Goal: Share content: Share content

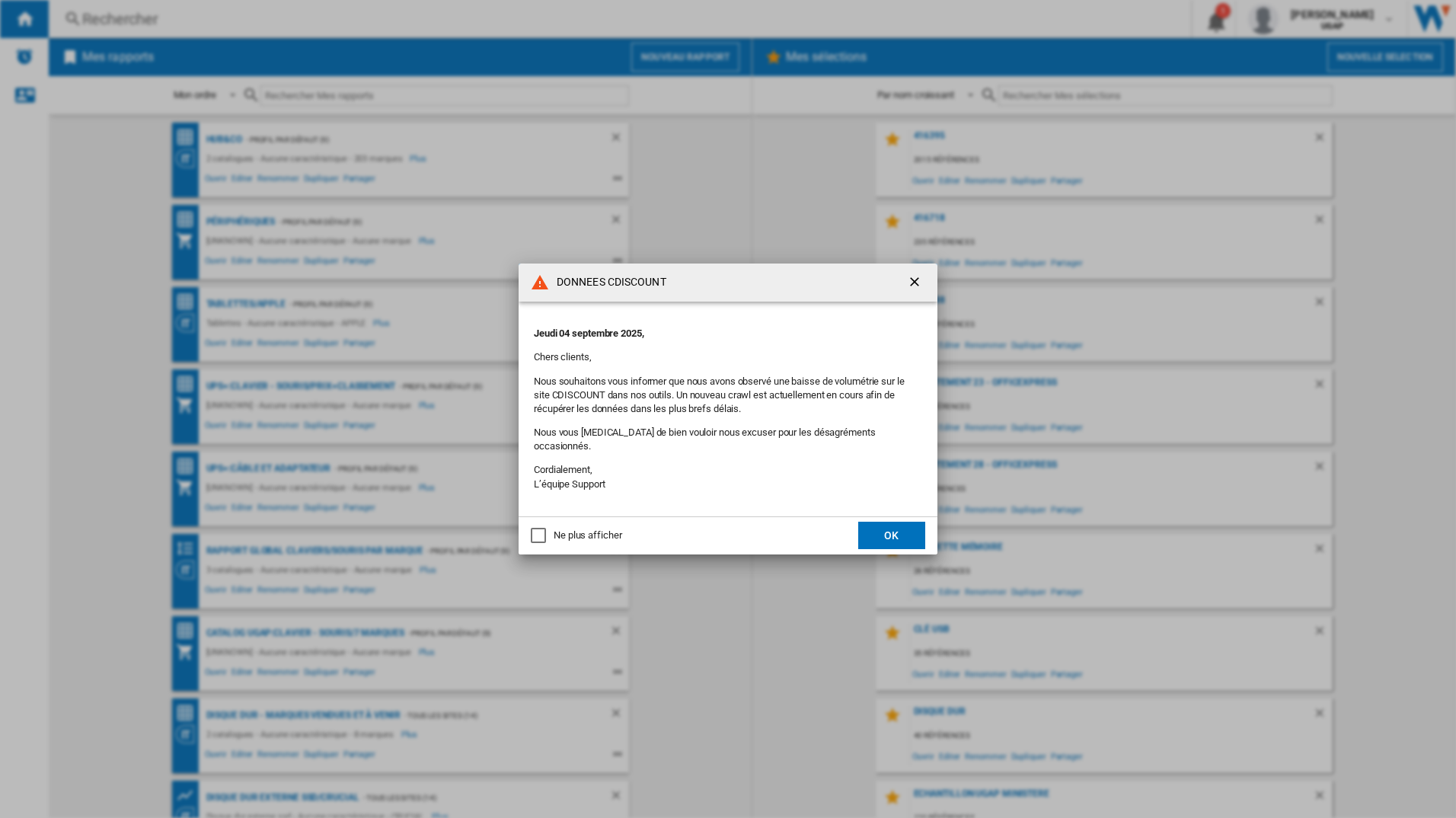
click at [902, 529] on button "OK" at bounding box center [891, 534] width 67 height 27
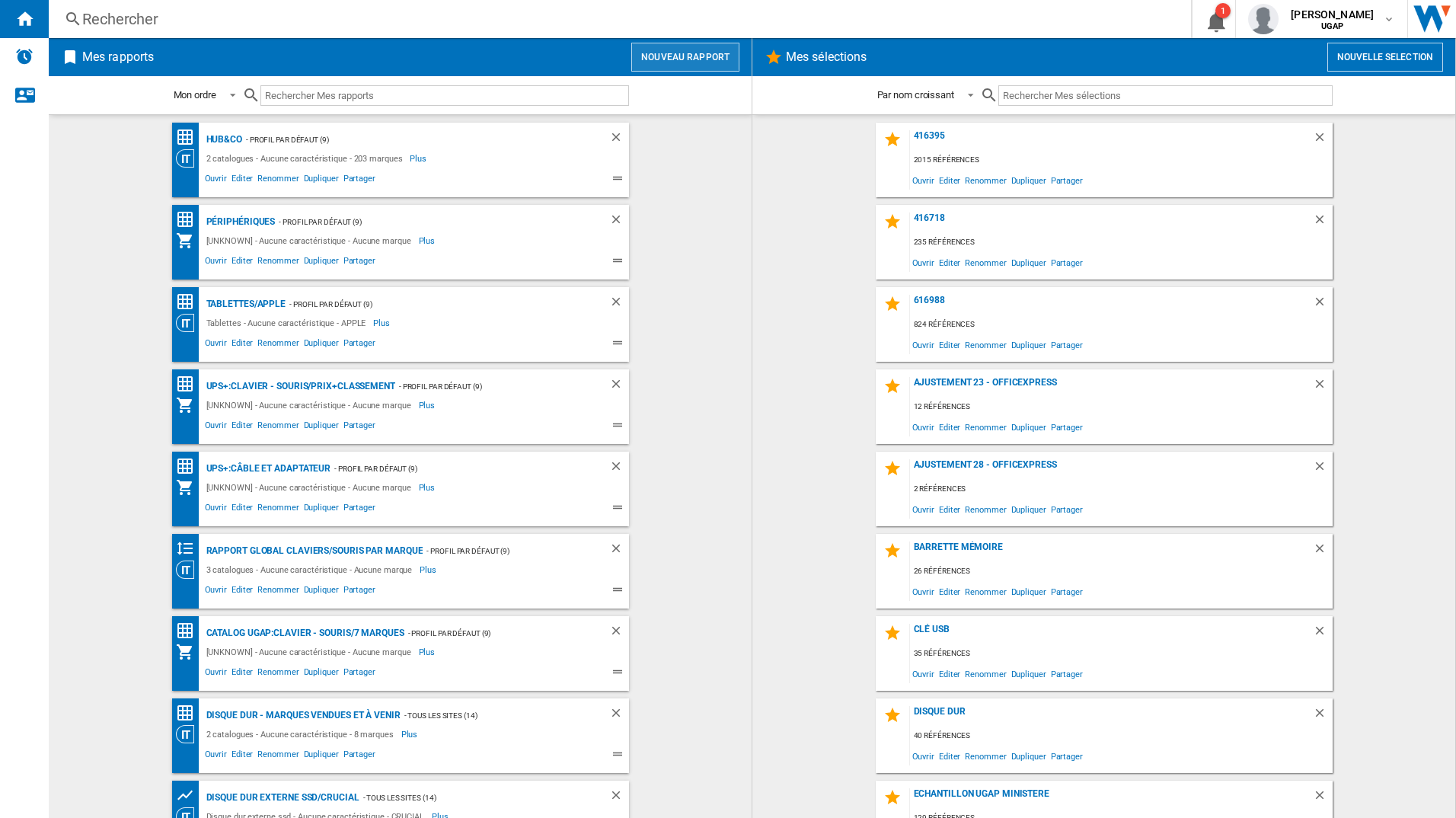
click at [696, 50] on button "Nouveau rapport" at bounding box center [686, 57] width 108 height 29
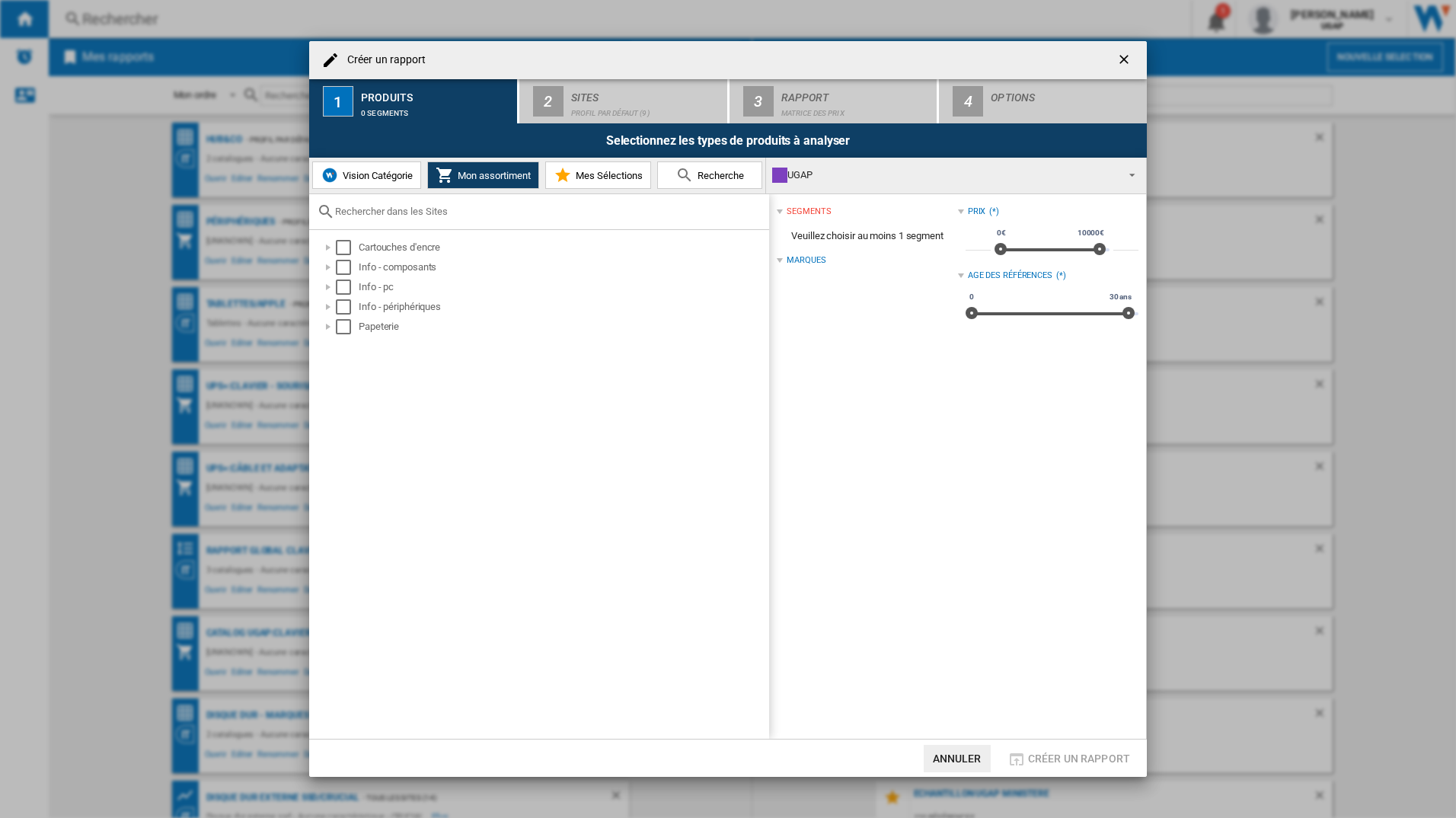
click at [732, 175] on span "Recherche" at bounding box center [719, 175] width 50 height 11
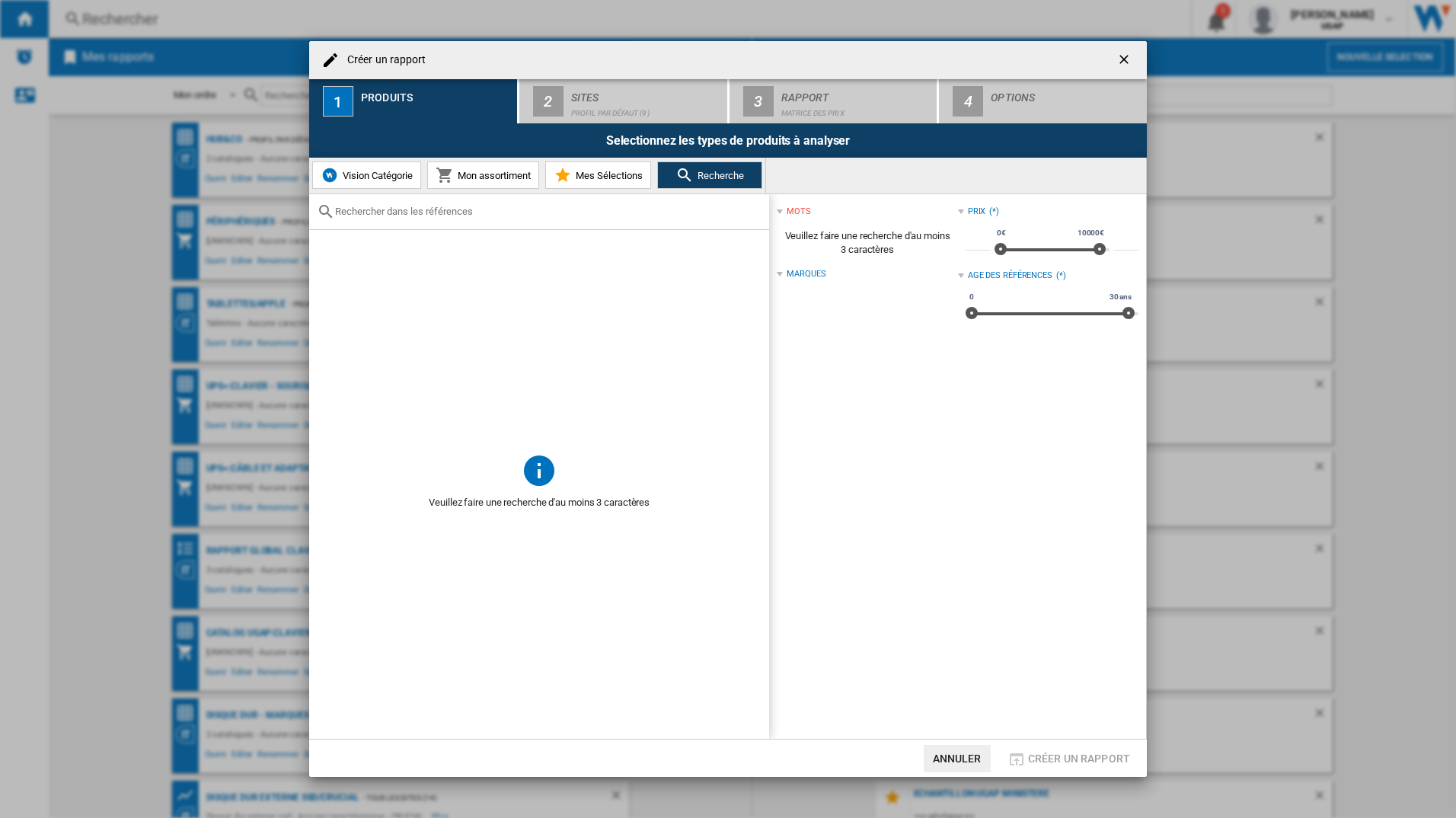
click at [506, 344] on span at bounding box center [539, 341] width 460 height 222
click at [497, 180] on span "Mon assortiment" at bounding box center [492, 175] width 77 height 11
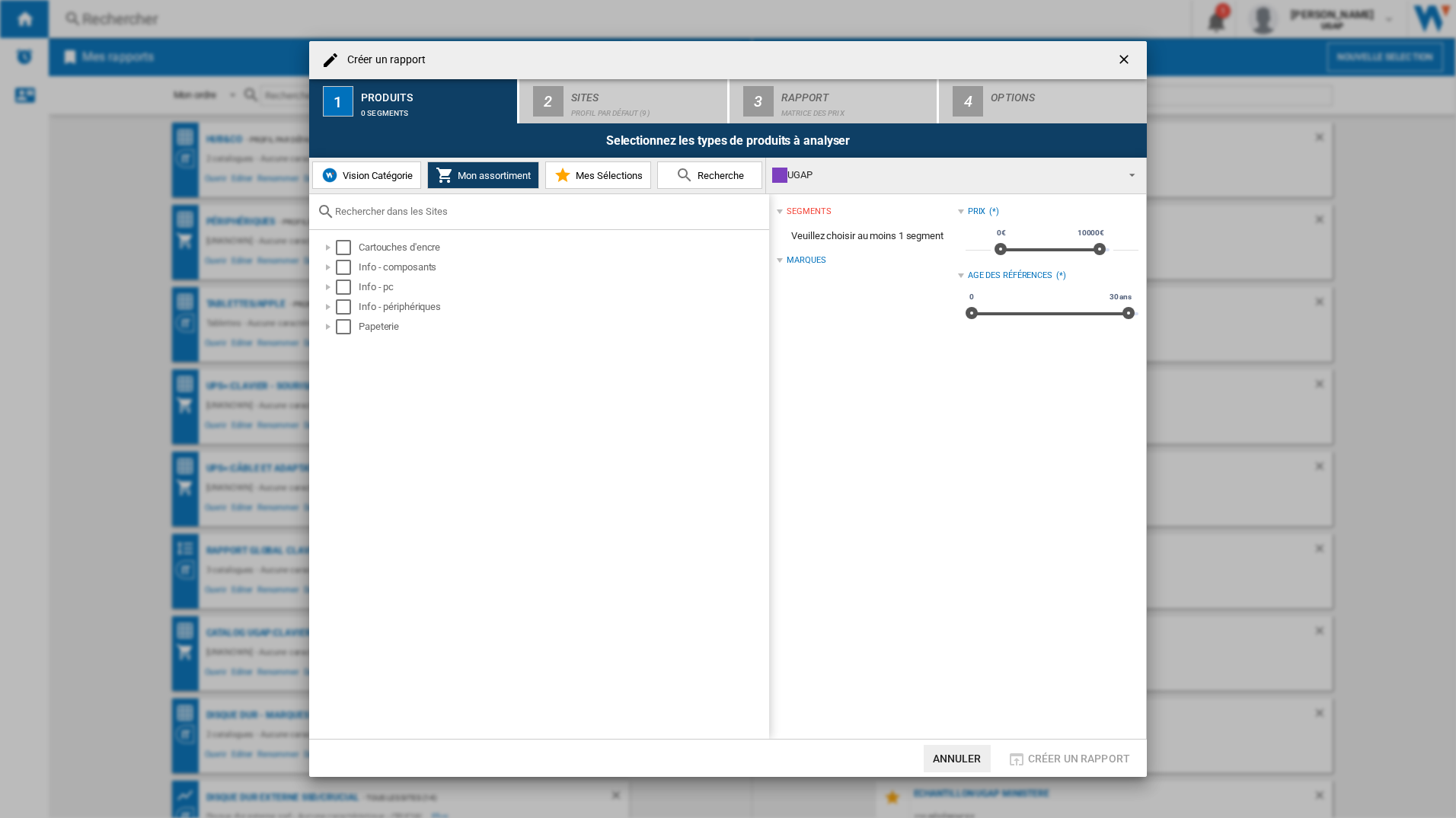
click at [370, 176] on span "Vision Catégorie" at bounding box center [376, 175] width 74 height 11
click at [592, 172] on span "Mes Sélections" at bounding box center [607, 175] width 71 height 11
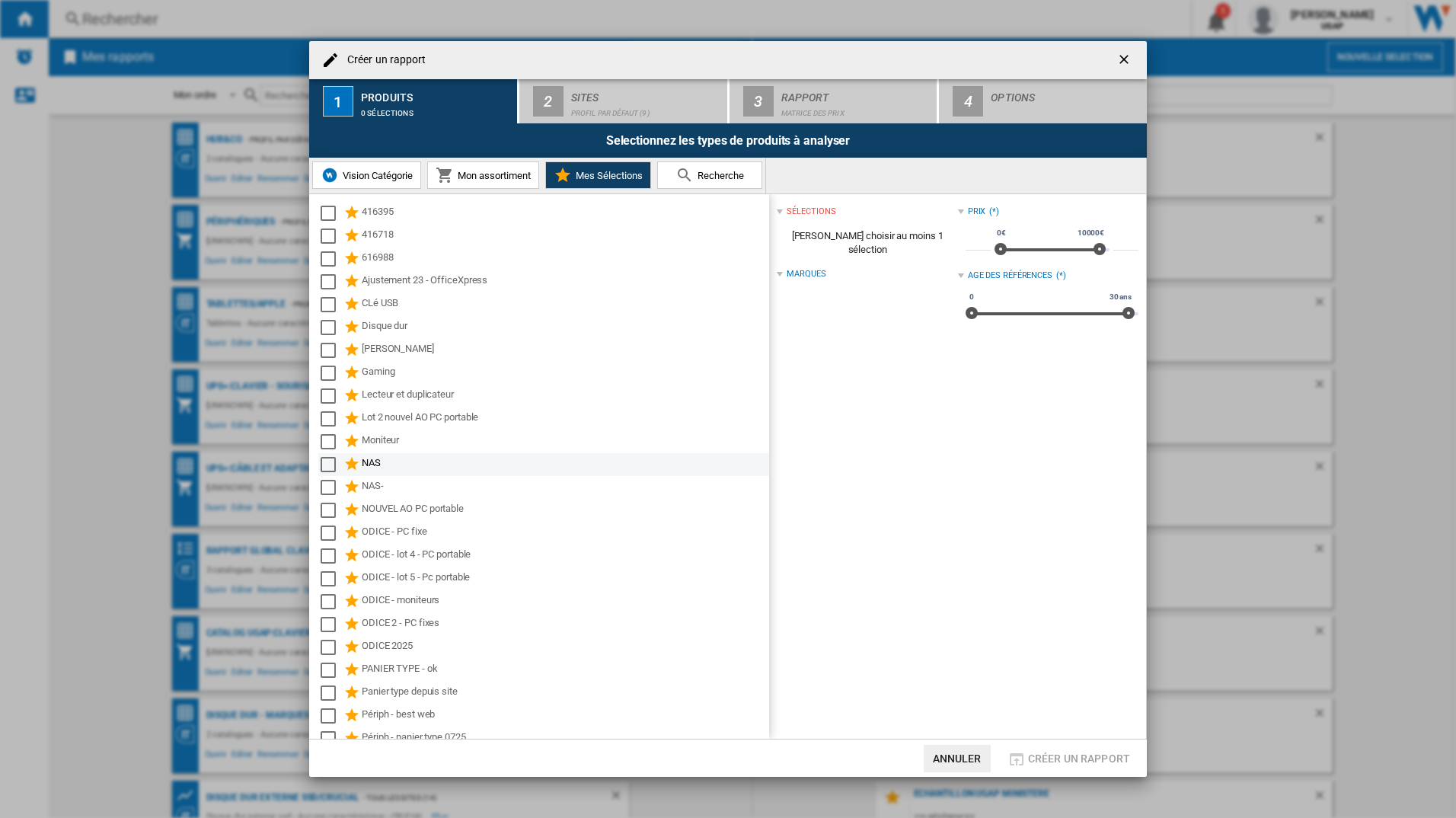
scroll to position [239, 0]
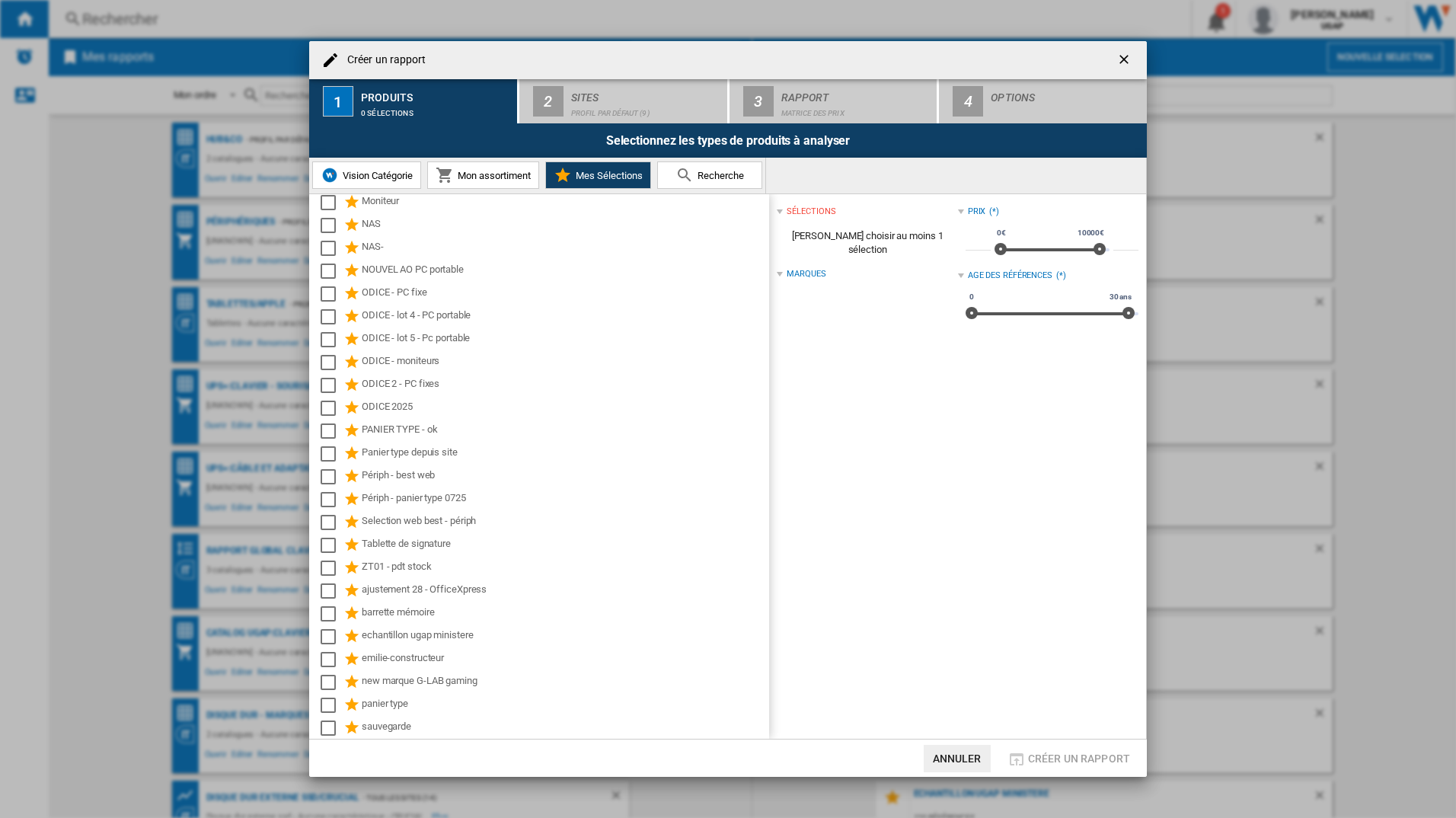
click at [480, 164] on button "Mon assortiment" at bounding box center [484, 175] width 112 height 27
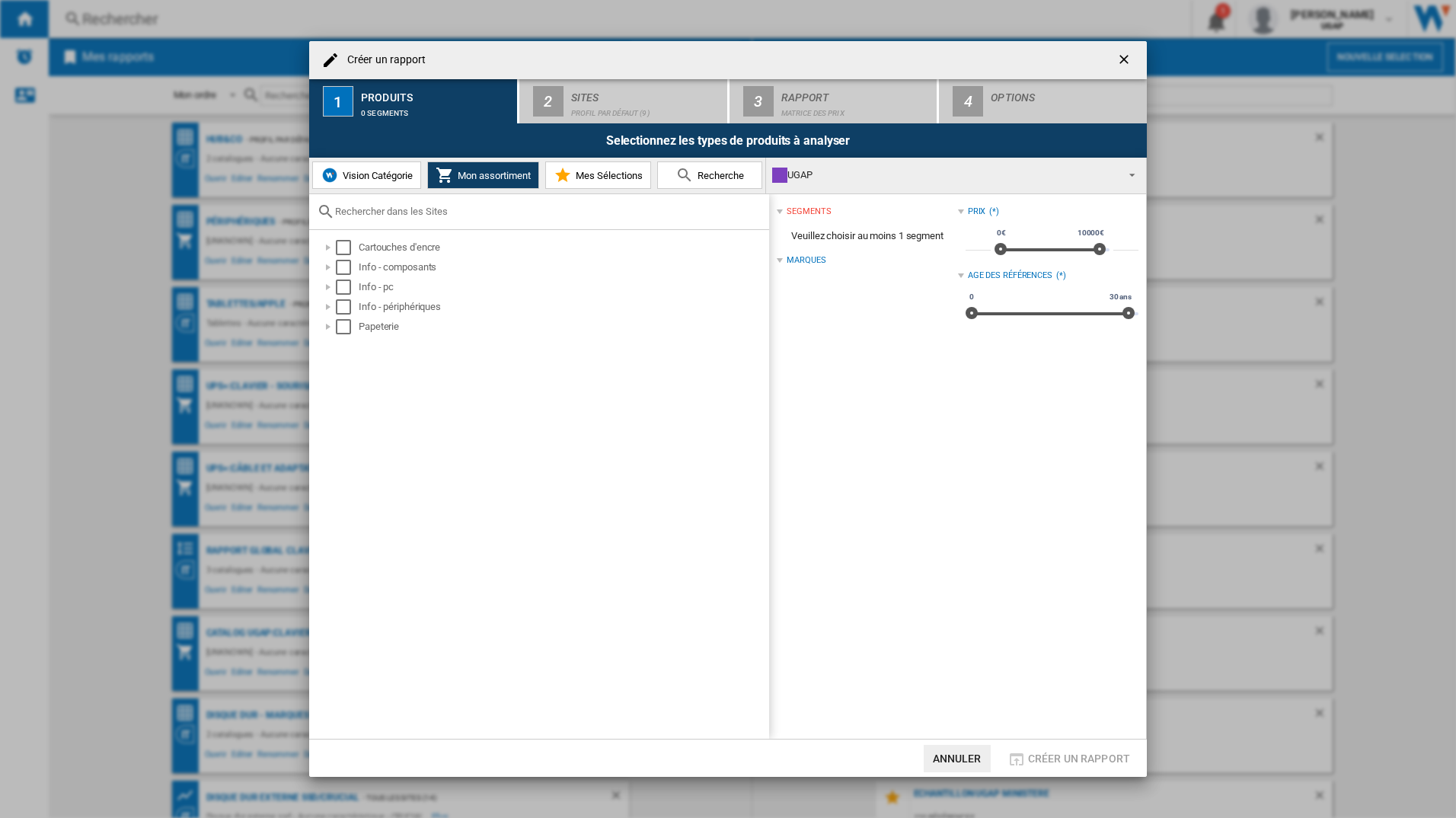
click at [701, 173] on span "Recherche" at bounding box center [719, 175] width 50 height 11
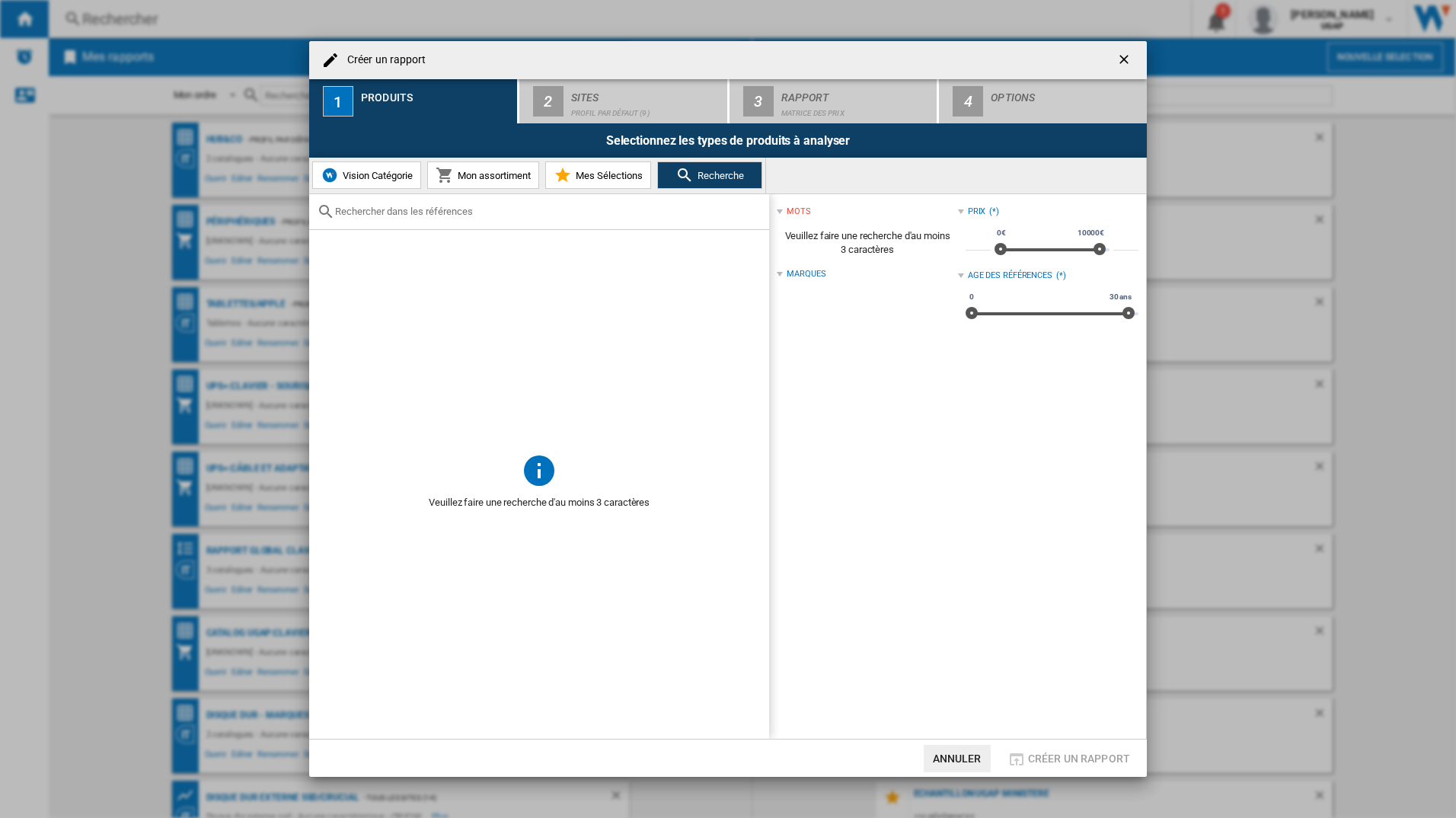
click at [429, 214] on input "text" at bounding box center [548, 211] width 427 height 11
click at [427, 214] on input "text" at bounding box center [548, 211] width 427 height 11
click at [1118, 53] on ng-md-icon "getI18NText('BUTTONS.CLOSE_DIALOG')" at bounding box center [1125, 61] width 18 height 18
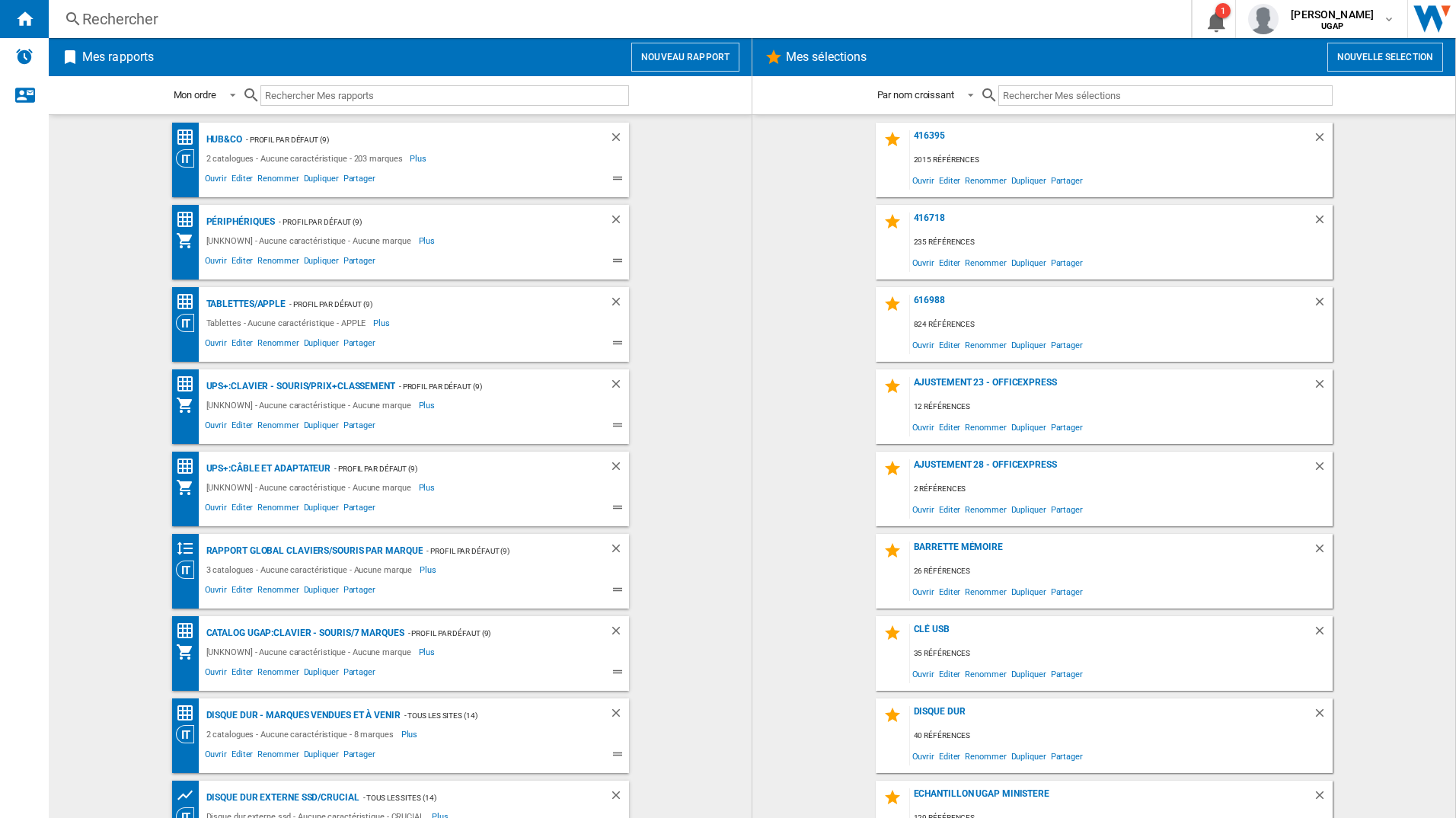
click at [1371, 56] on button "Nouvelle selection" at bounding box center [1386, 57] width 116 height 29
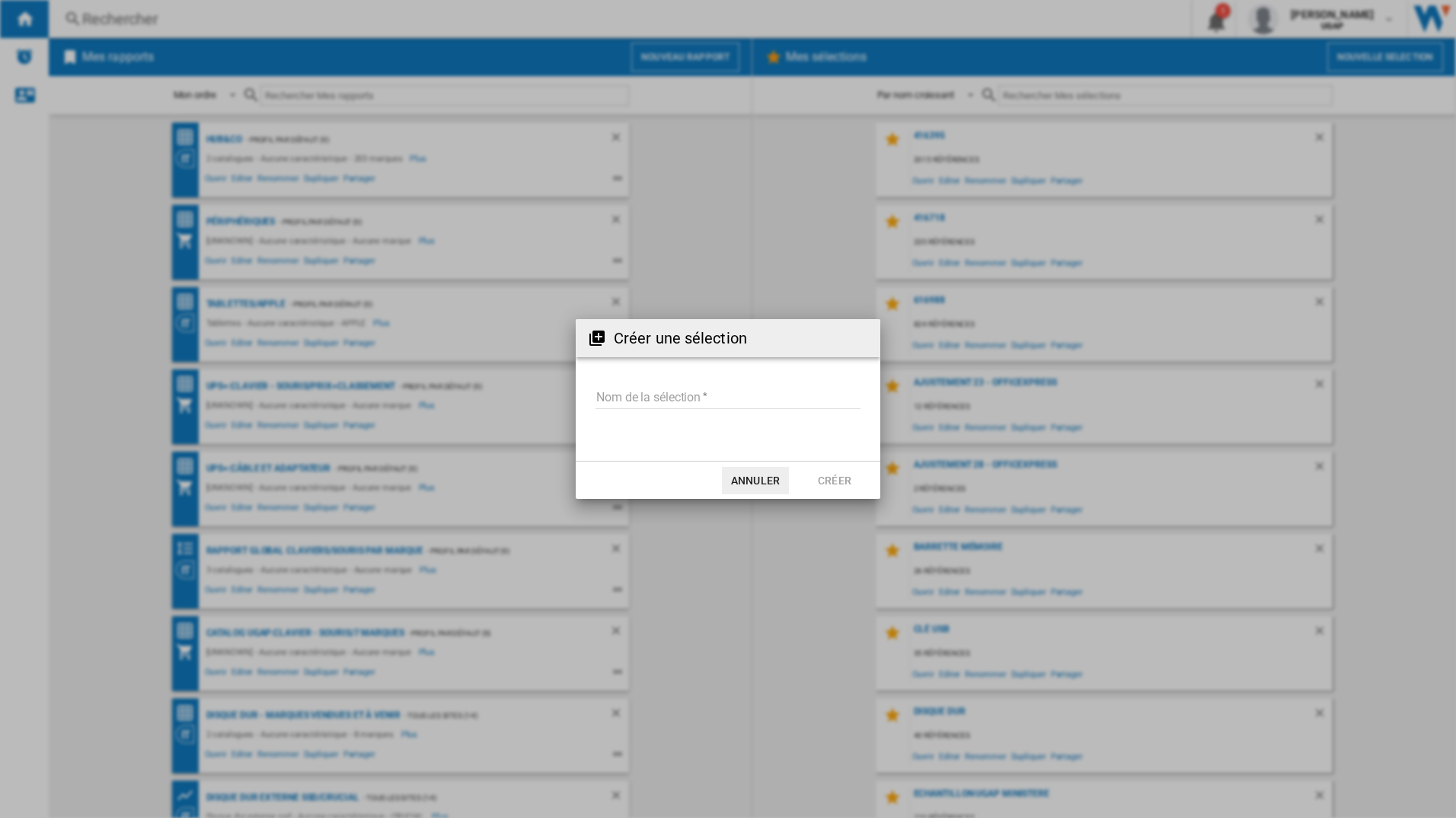
click at [611, 396] on input "Nom de la sélection" at bounding box center [728, 397] width 265 height 23
type input "**********"
click at [843, 472] on button "Créer" at bounding box center [834, 479] width 67 height 27
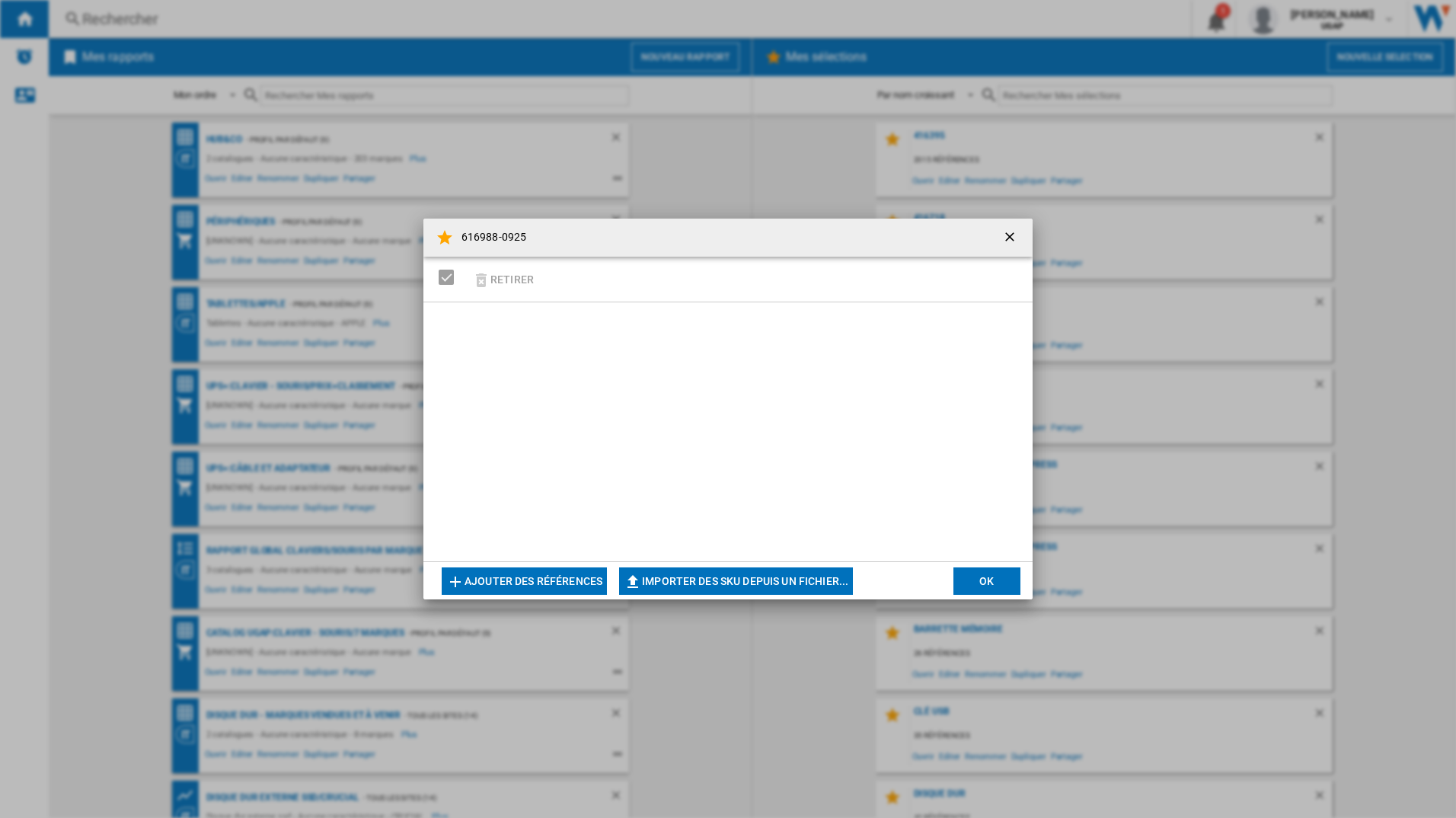
click at [757, 580] on button "Importer des SKU depuis un fichier..." at bounding box center [736, 580] width 234 height 27
type input "**********"
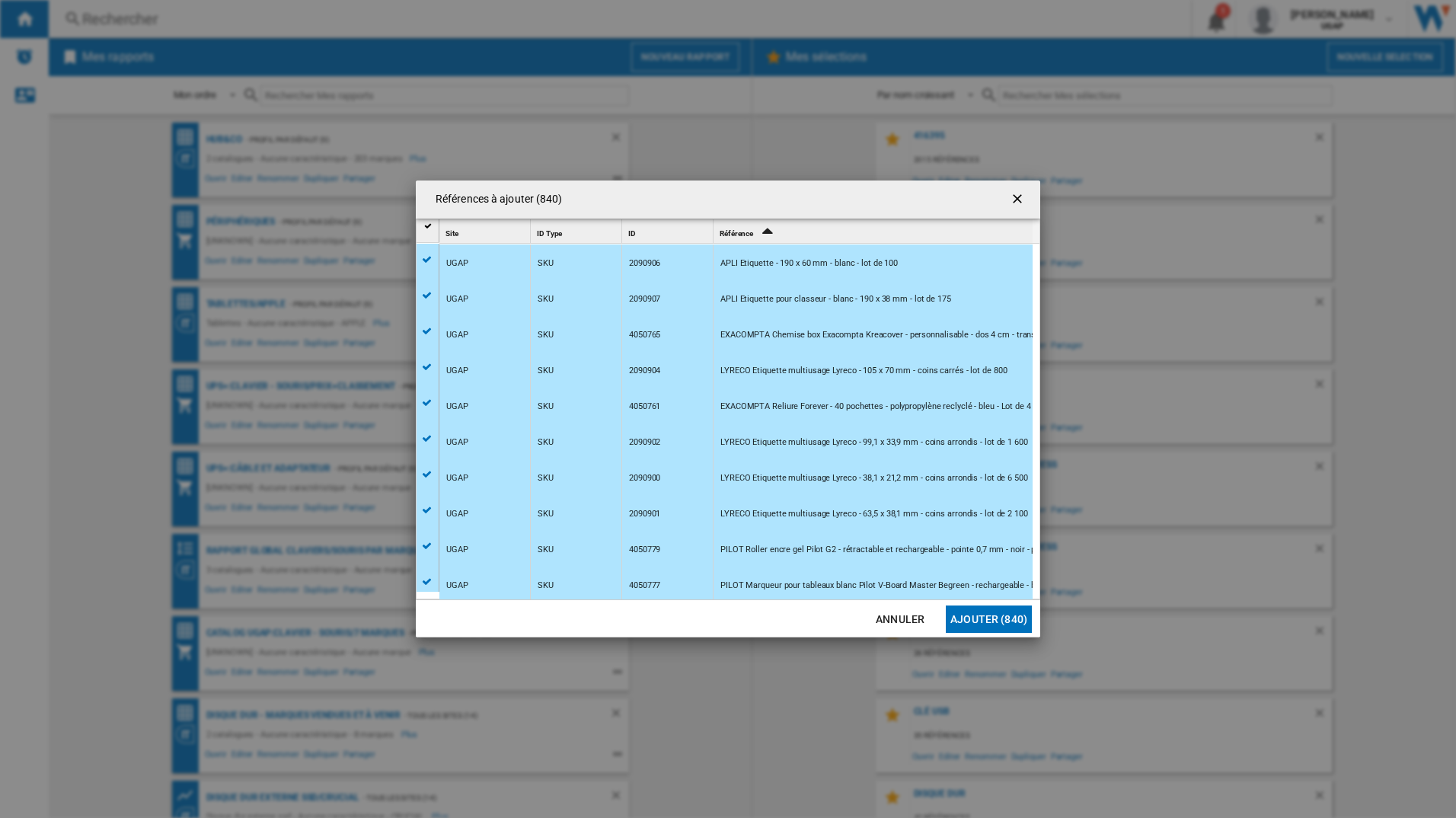
drag, startPoint x: 1001, startPoint y: 618, endPoint x: 1007, endPoint y: 624, distance: 8.5
click at [1000, 618] on button "Ajouter (840)" at bounding box center [989, 618] width 86 height 27
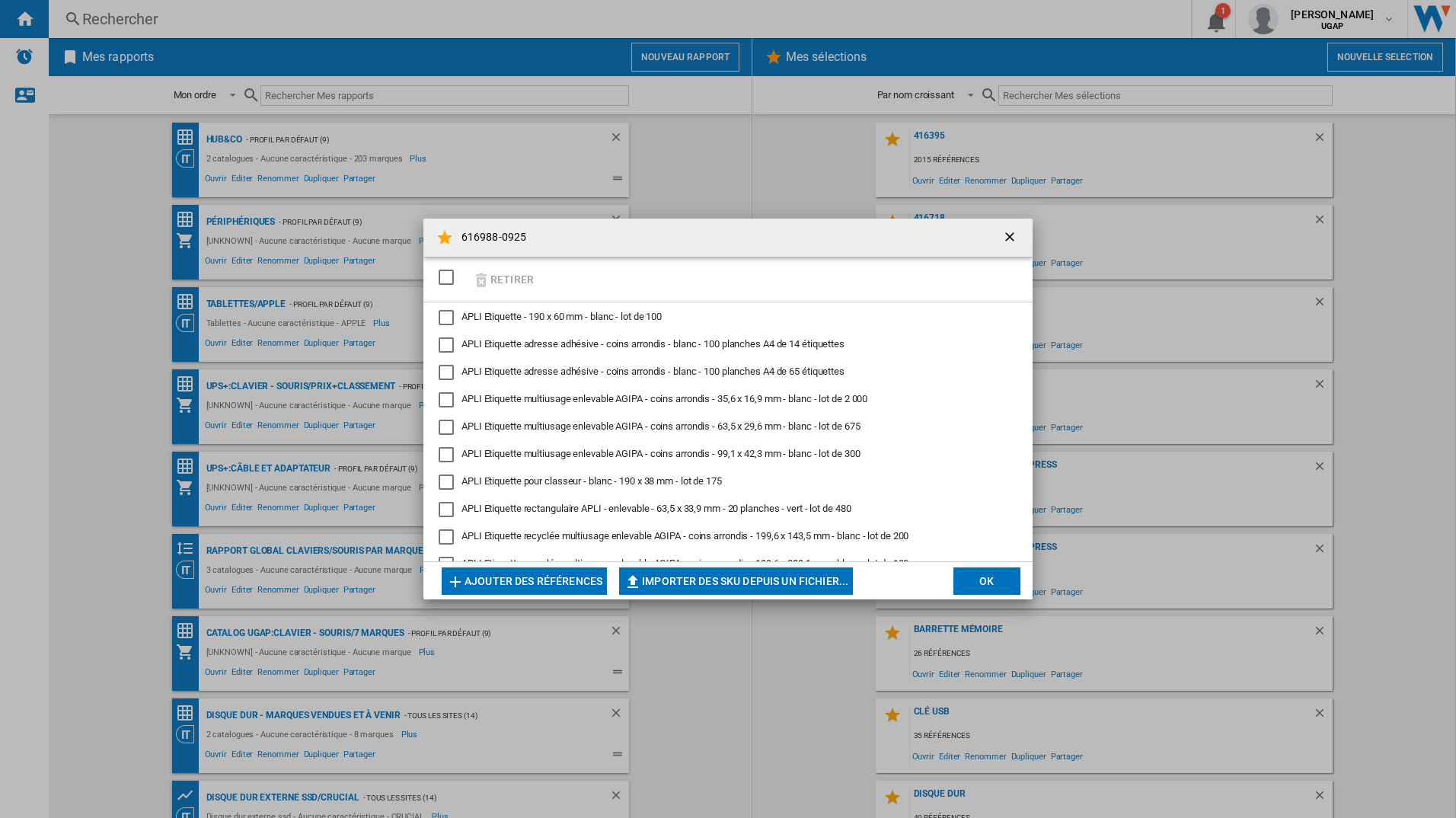
click at [831, 583] on button "Importer des SKU depuis un fichier..." at bounding box center [736, 580] width 234 height 27
type input "**********"
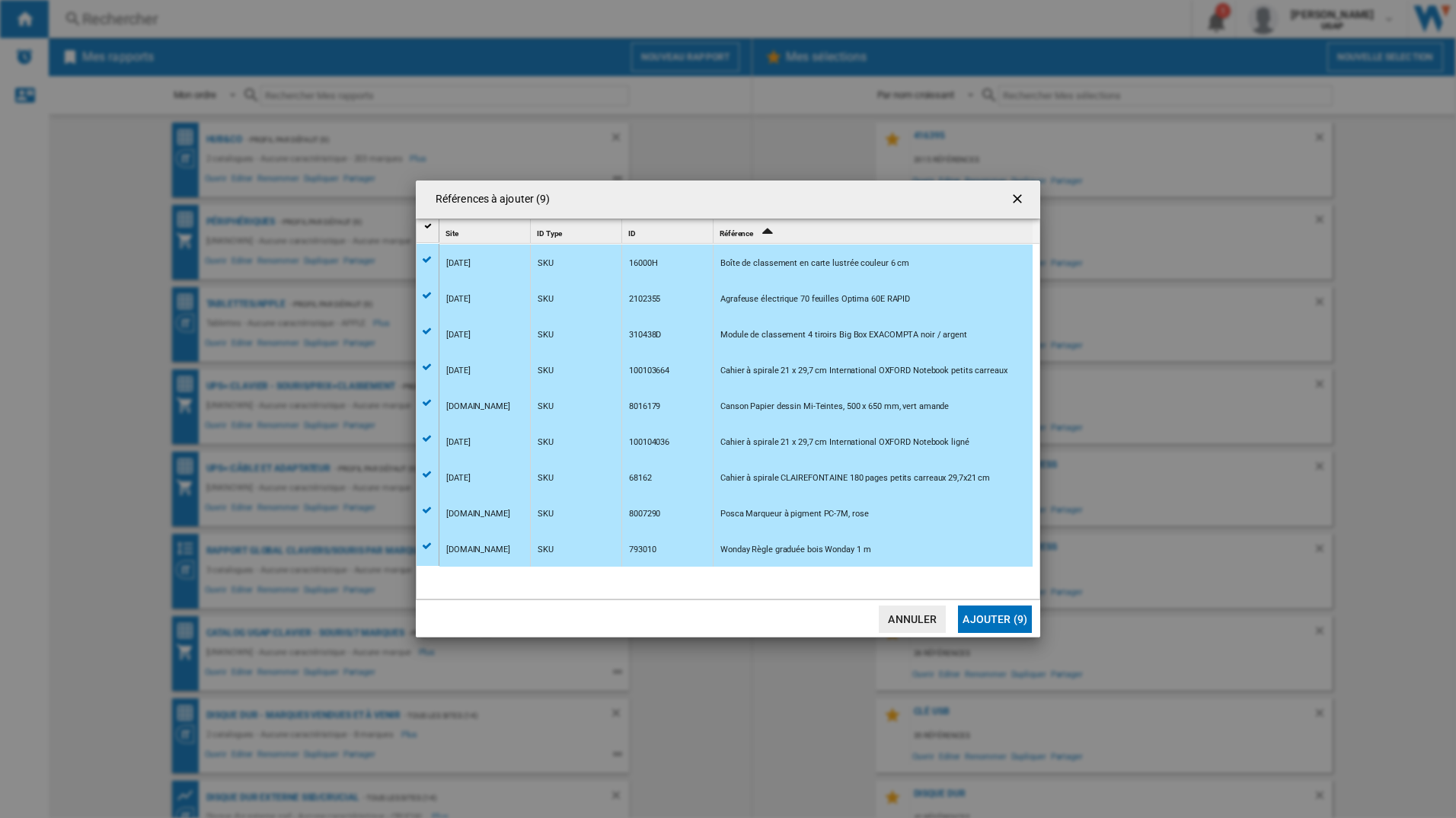
click at [1011, 623] on button "Ajouter (9)" at bounding box center [995, 618] width 74 height 27
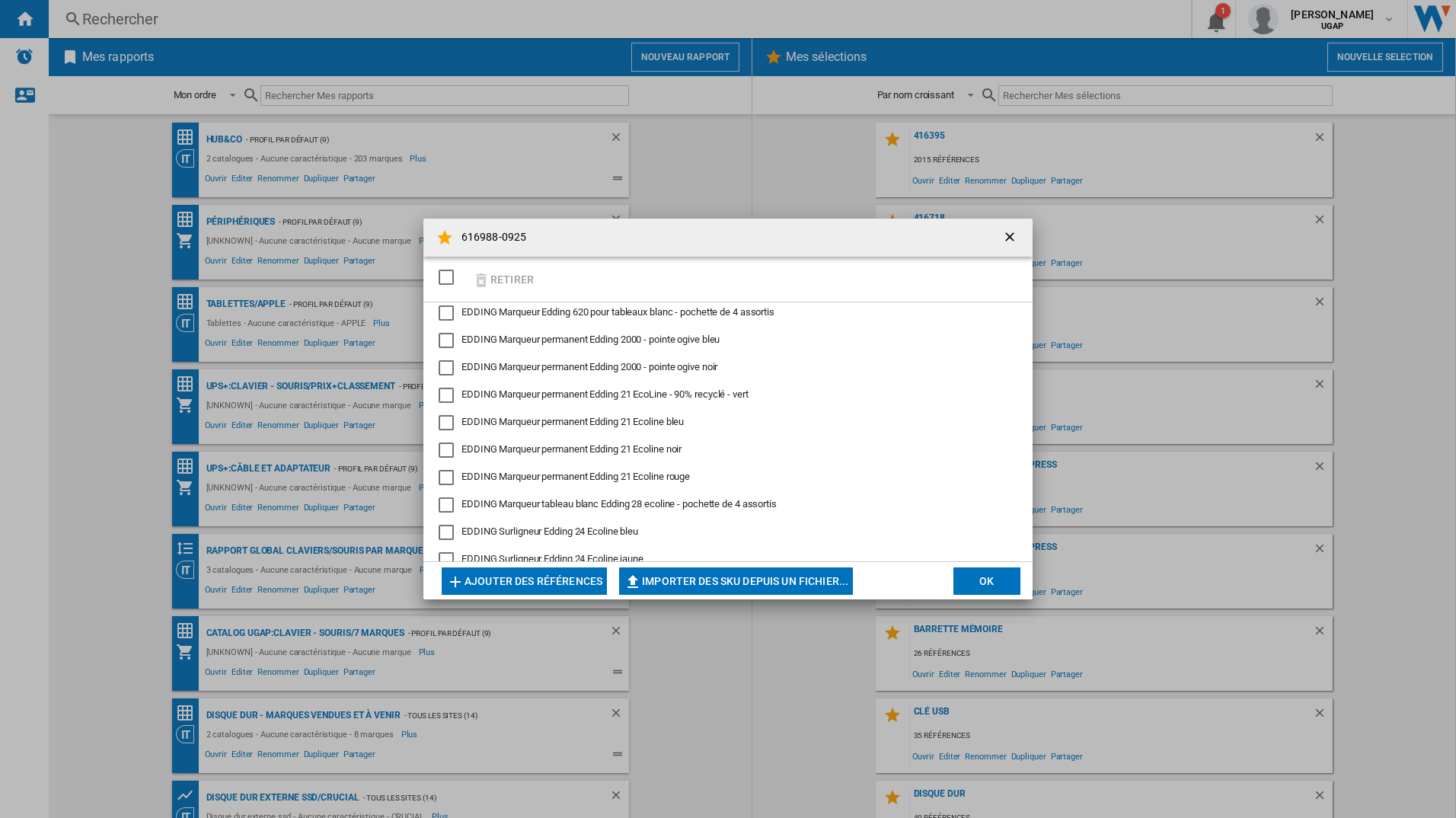
scroll to position [4872, 0]
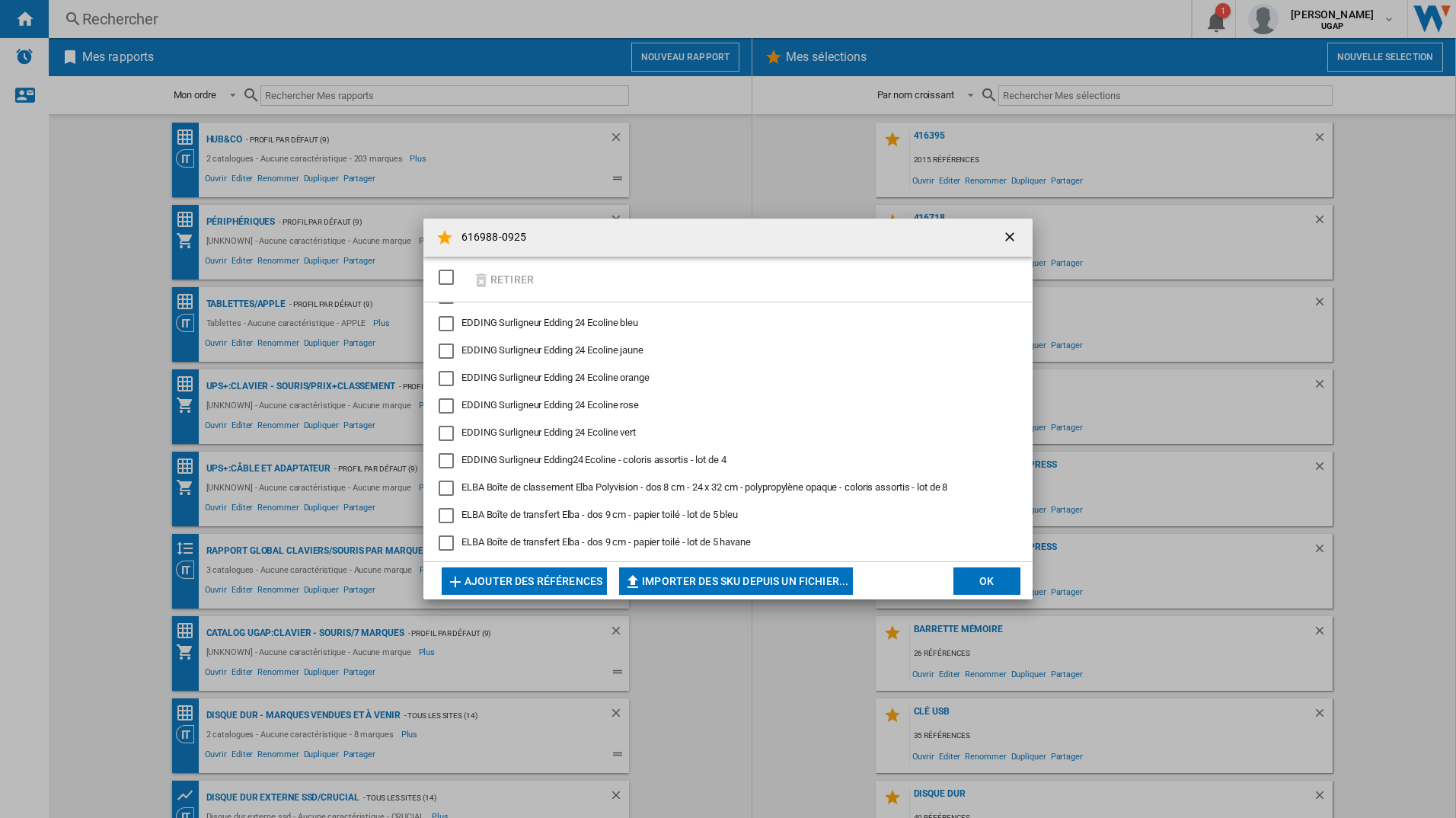
click at [439, 276] on div "SELECTIONS.EDITION_POPUP.SELECT_DESELECT" at bounding box center [446, 277] width 15 height 15
click at [987, 574] on button "OK" at bounding box center [986, 580] width 67 height 27
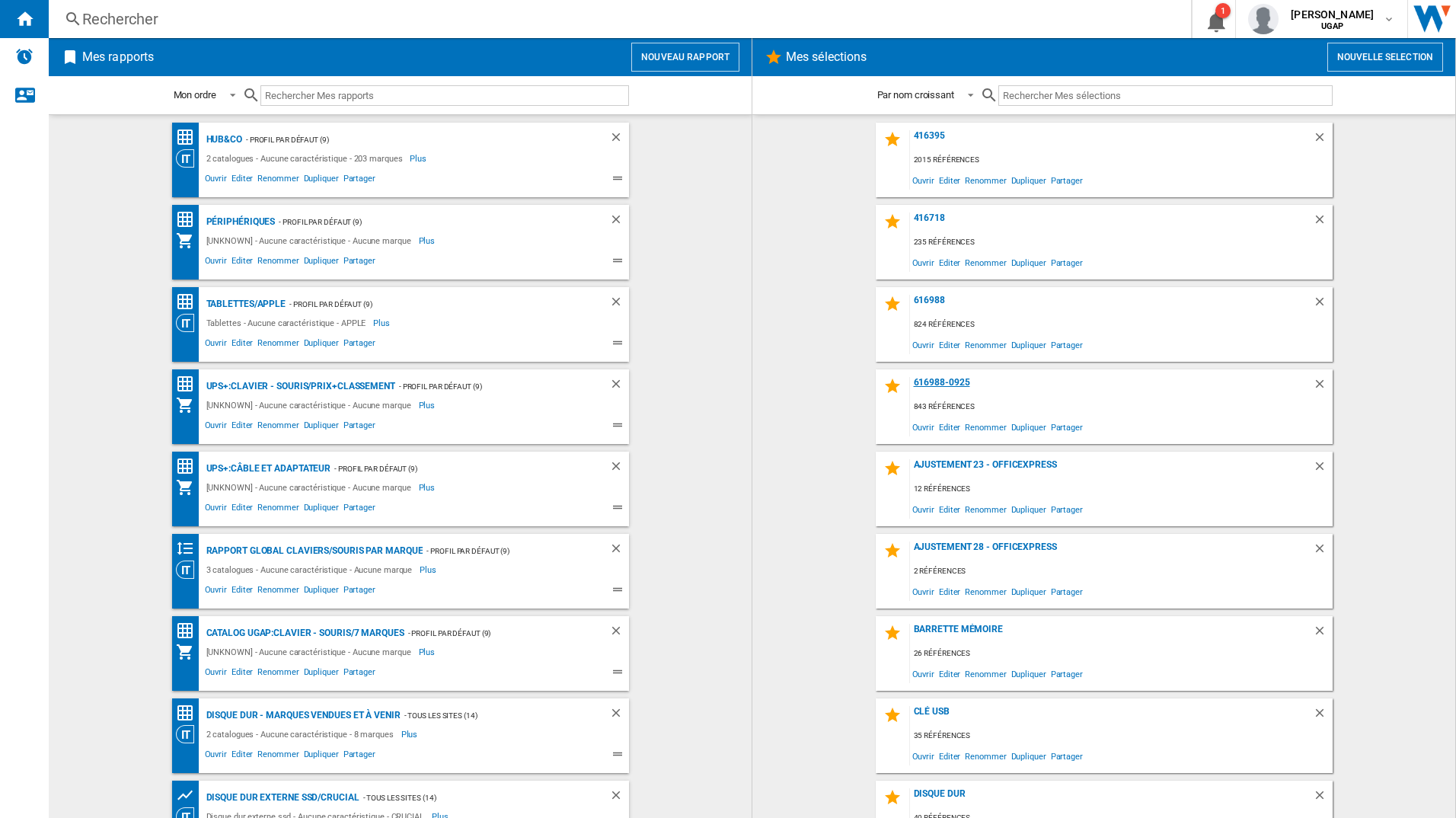
click at [929, 378] on div "616988-0925" at bounding box center [1111, 387] width 403 height 21
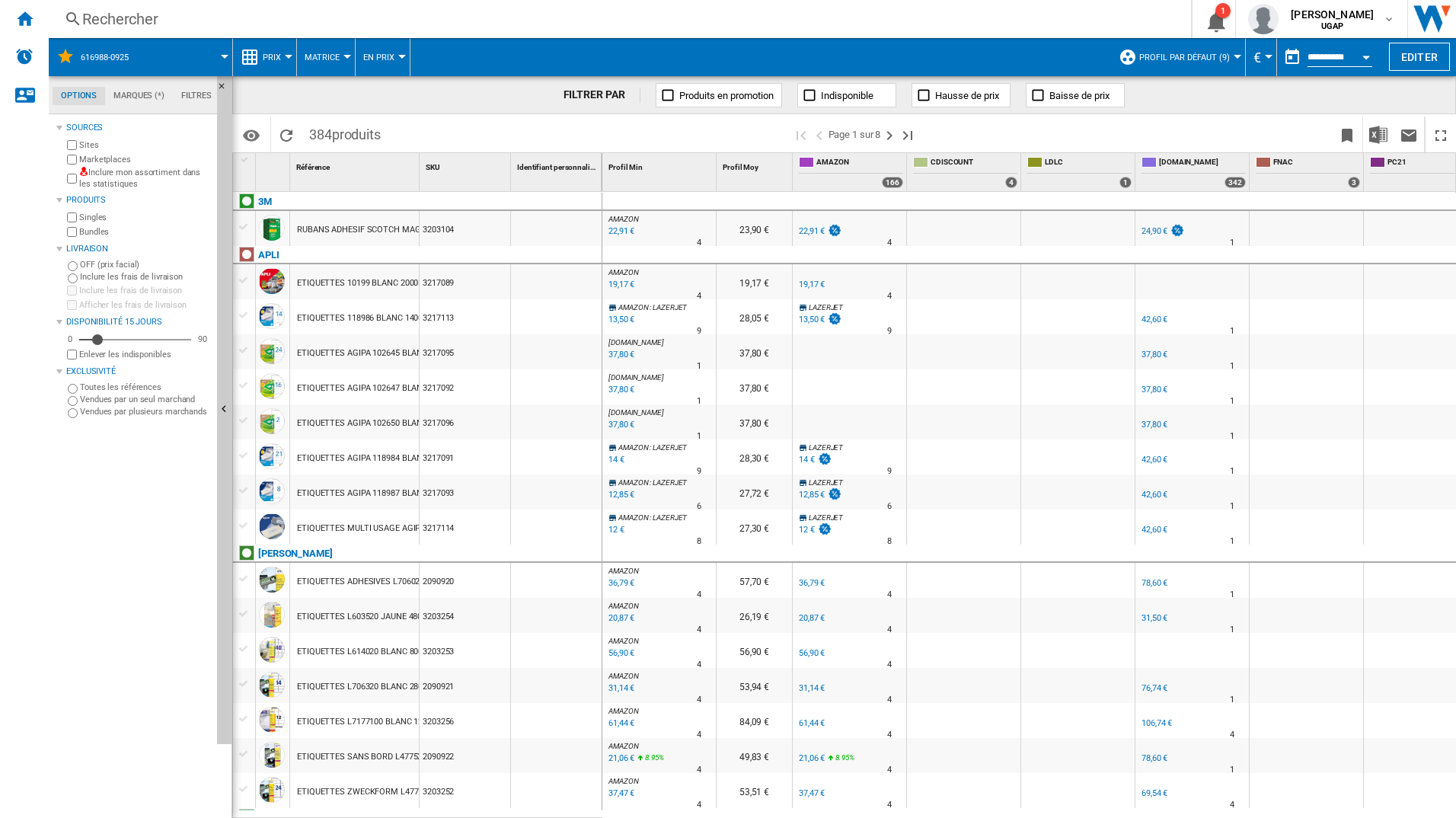
click at [127, 412] on label "Vendues par plusieurs marchands" at bounding box center [145, 410] width 131 height 11
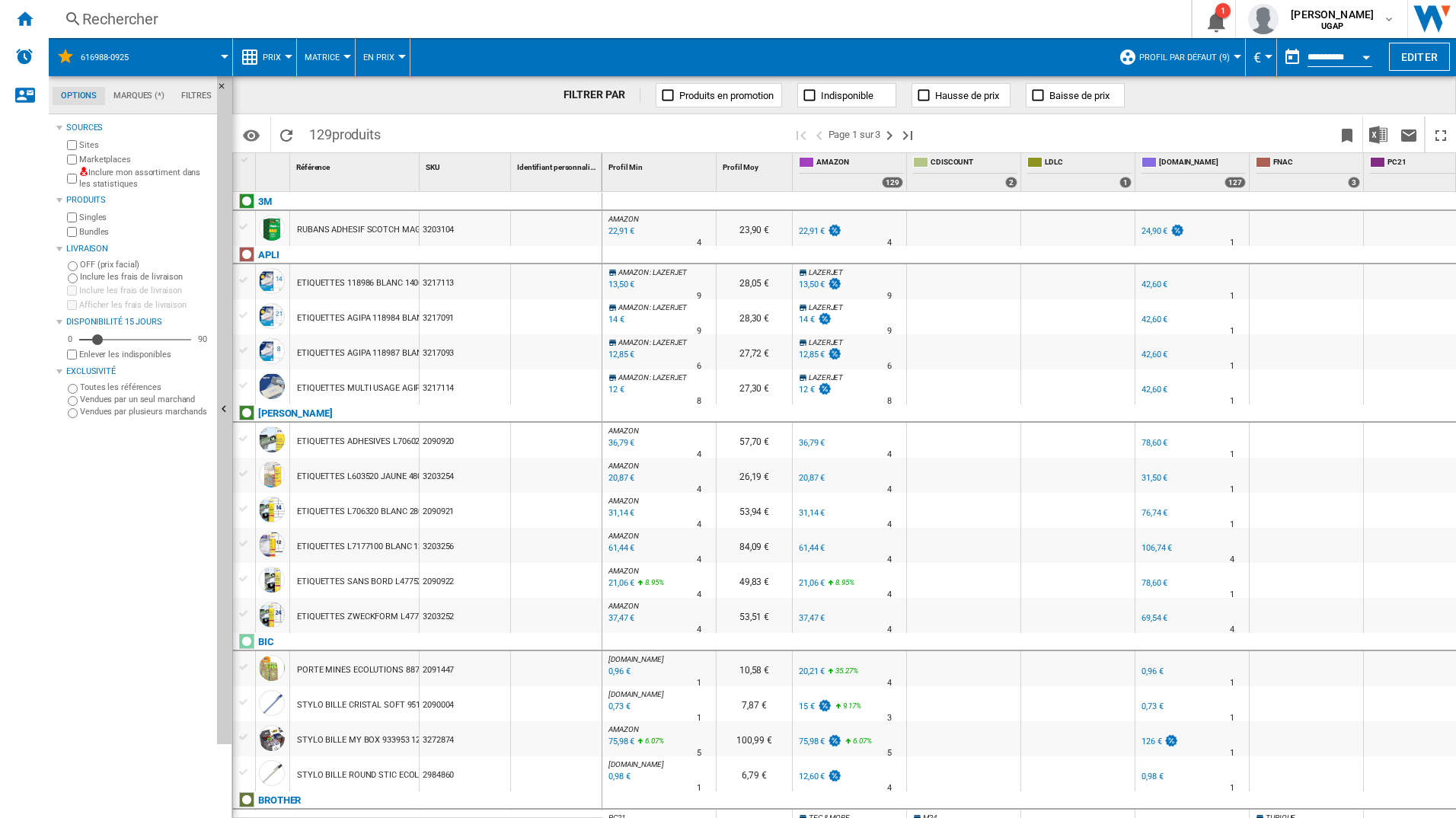
click at [120, 186] on label "Inclure mon assortiment dans les statistiques" at bounding box center [145, 179] width 132 height 24
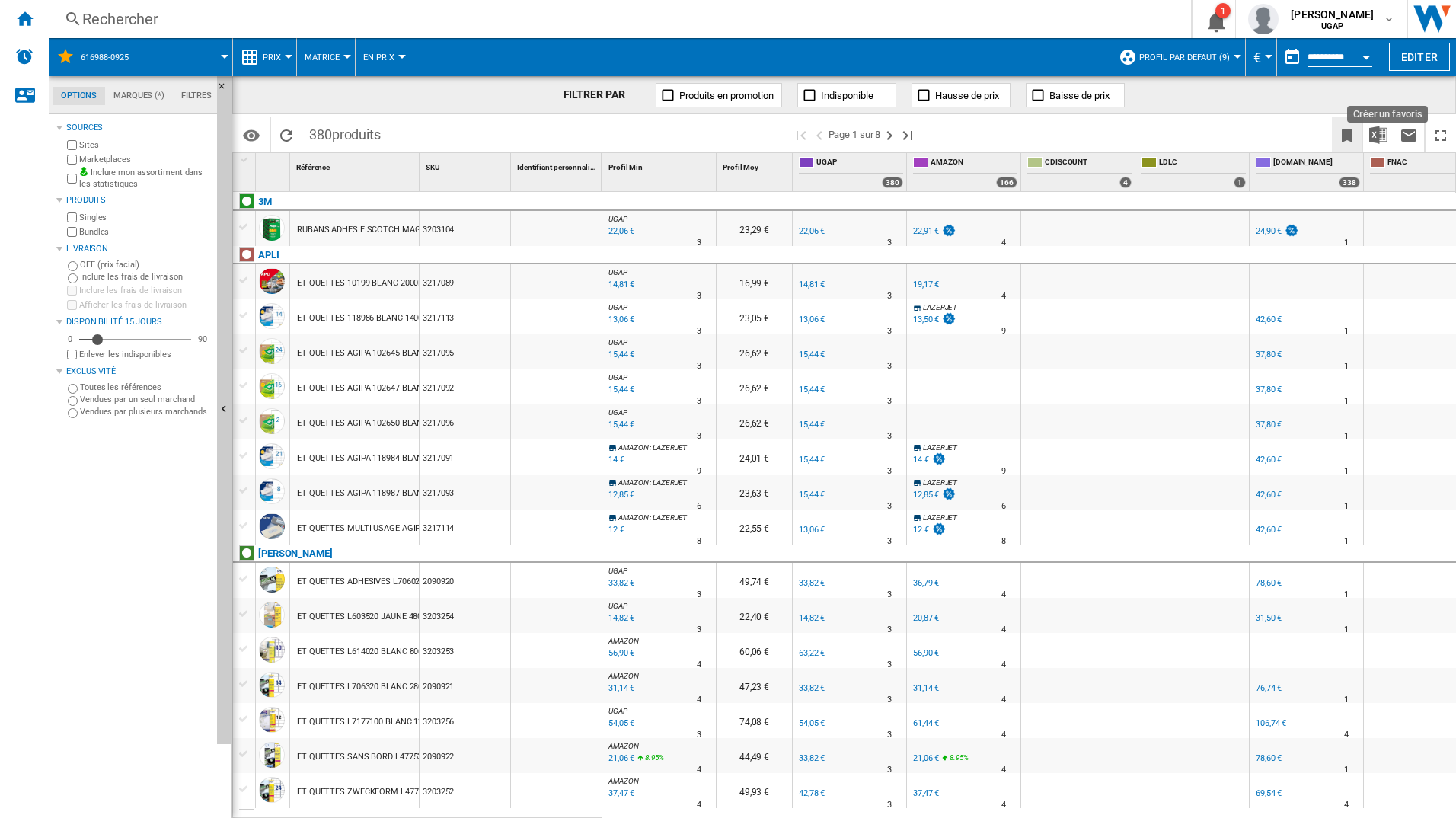
click at [1338, 130] on ng-md-icon "Créer un favoris" at bounding box center [1347, 136] width 18 height 18
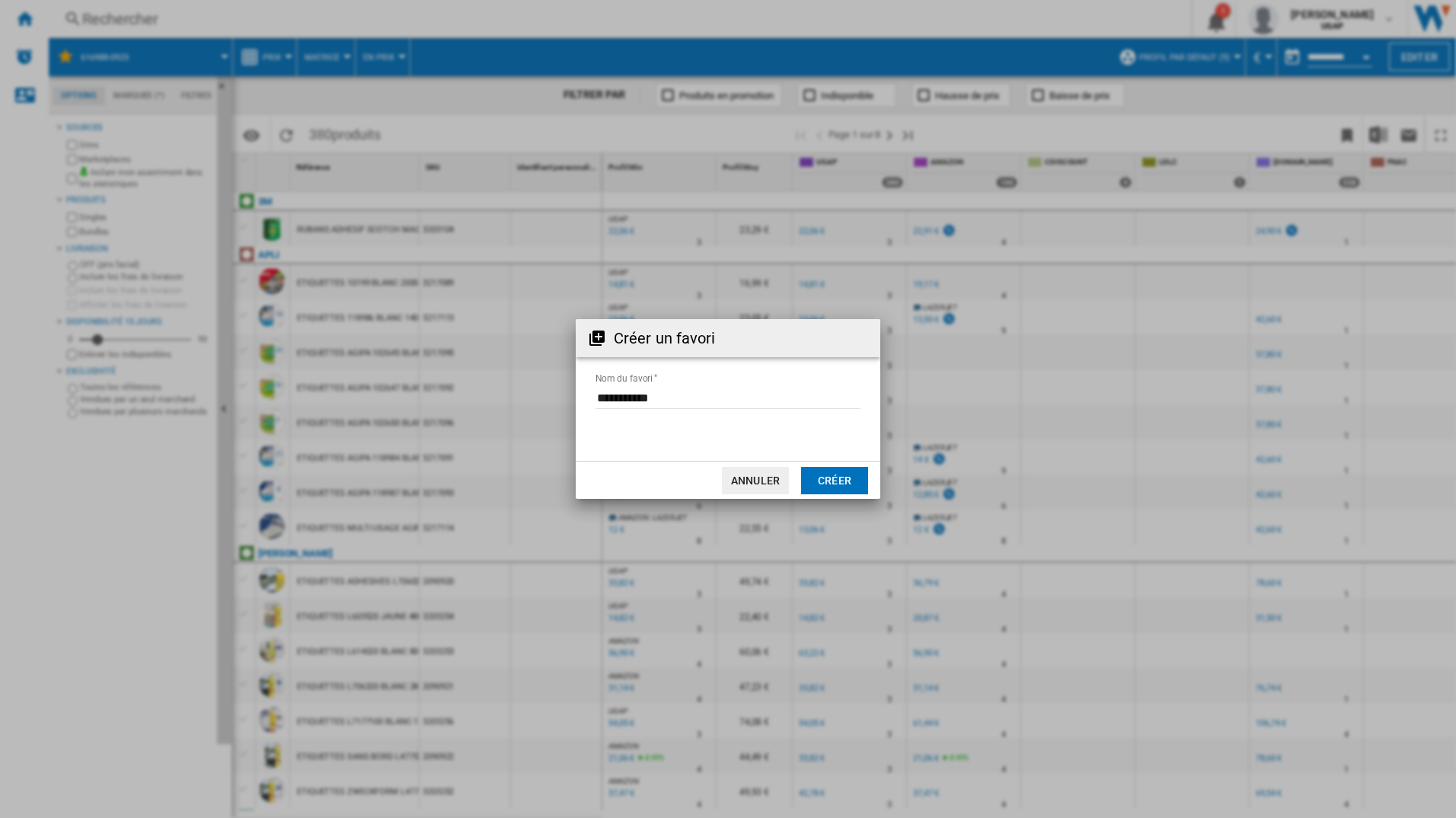
click at [824, 476] on button "Créer" at bounding box center [834, 479] width 67 height 27
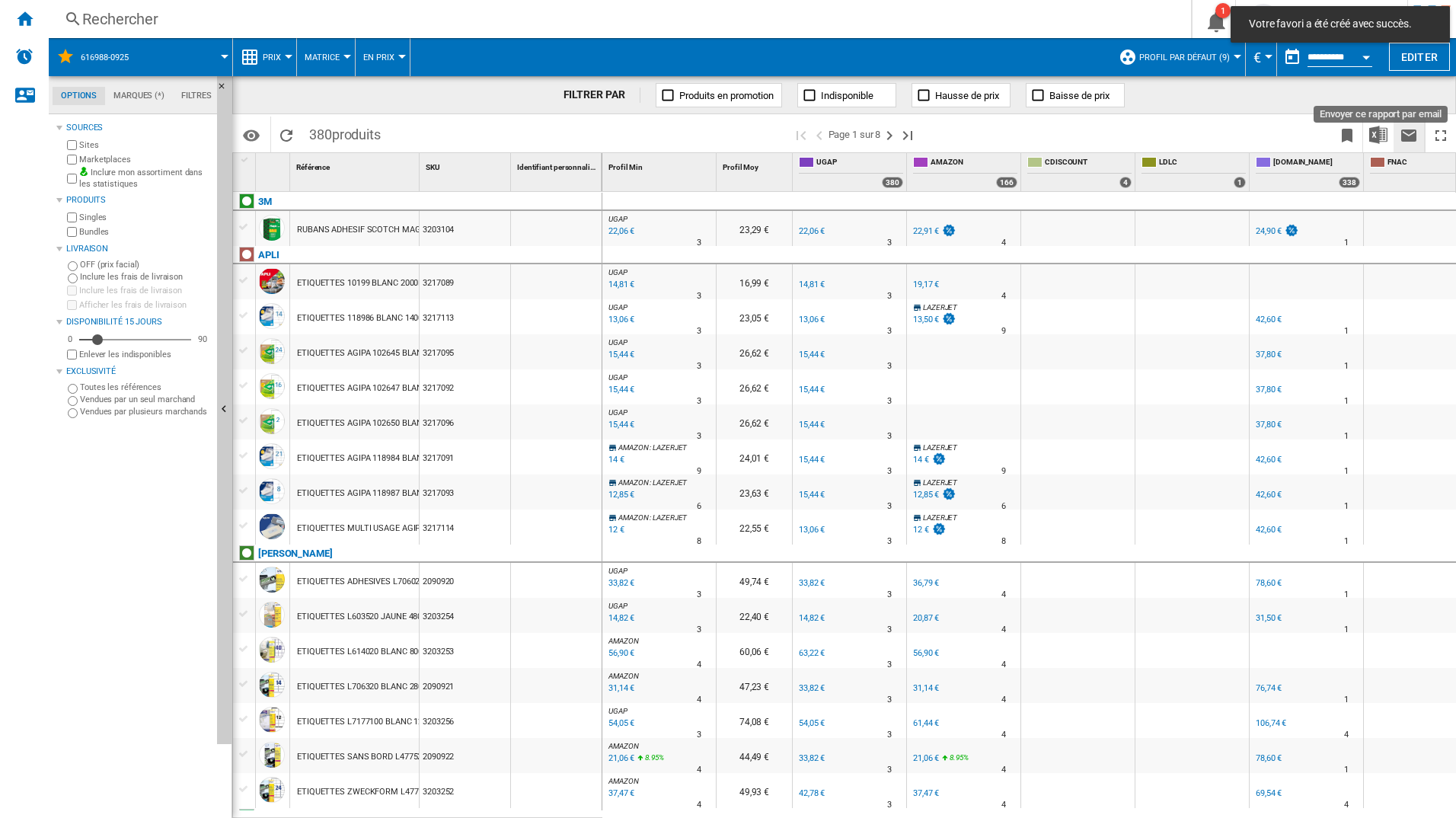
click at [1407, 130] on ng-md-icon "Envoyer ce rapport par email" at bounding box center [1409, 136] width 18 height 18
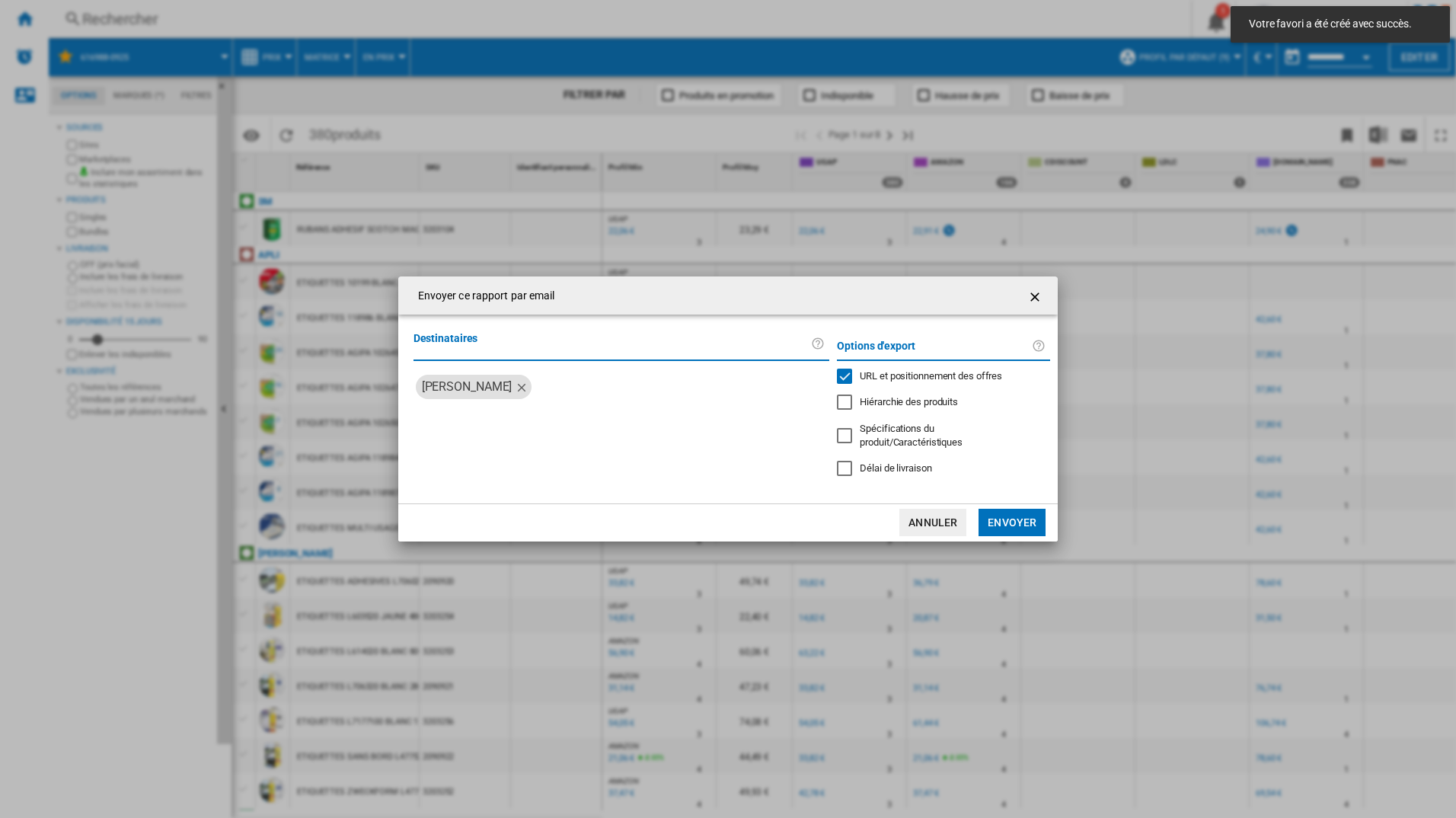
click at [481, 350] on label "Destinataires" at bounding box center [613, 344] width 399 height 28
click at [877, 406] on span "Hiérarchie des produits" at bounding box center [909, 401] width 98 height 11
click at [892, 444] on span "Spécifications du produit/Caractéristiques" at bounding box center [911, 434] width 103 height 25
click at [892, 476] on div "Options d'export URL et positionnement des offres Hiérarchie des produits Spéci…" at bounding box center [943, 409] width 229 height 158
click at [884, 464] on span "Délai de livraison" at bounding box center [896, 467] width 72 height 11
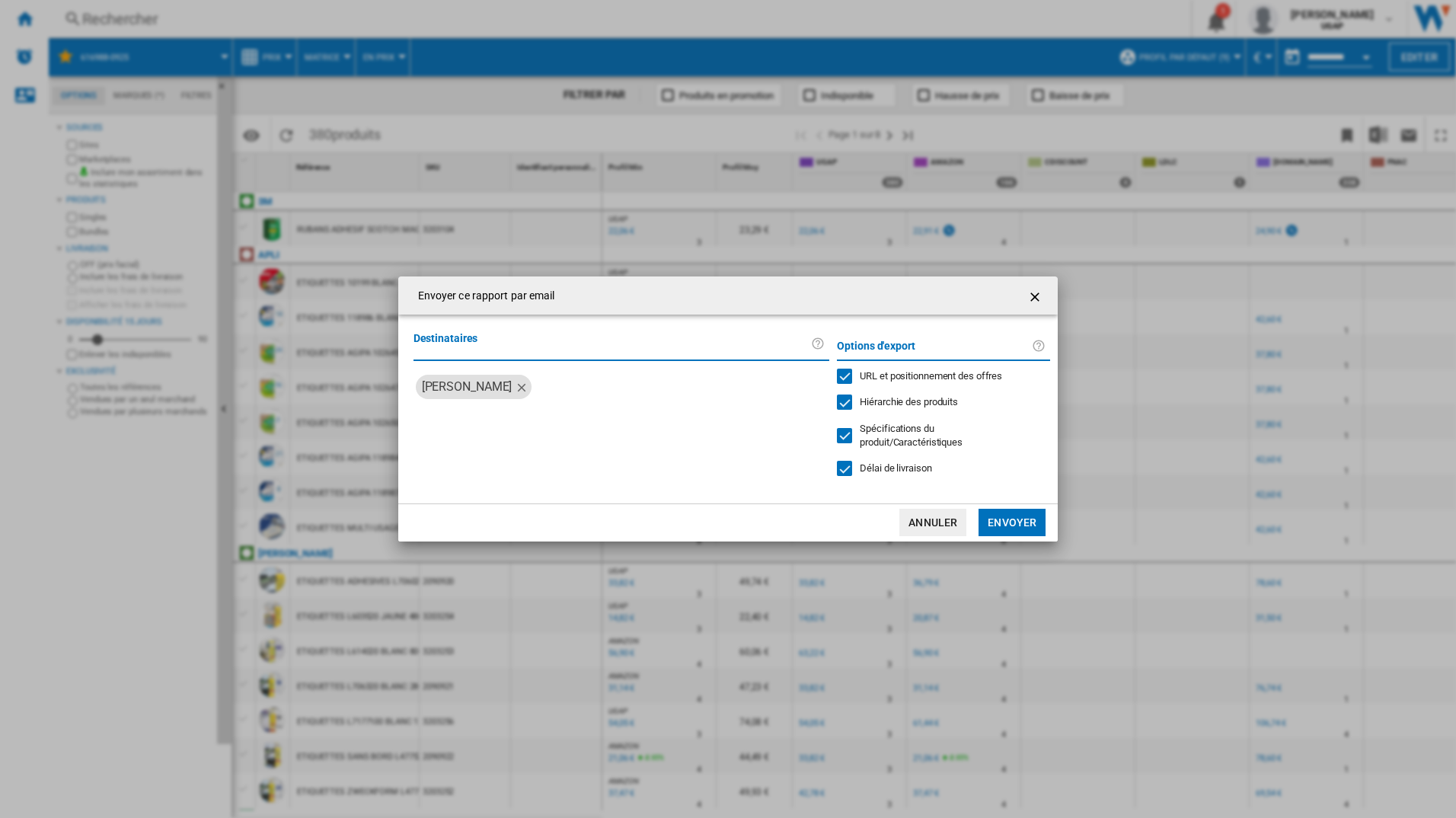
click at [510, 351] on label "Destinataires" at bounding box center [613, 344] width 399 height 28
click at [468, 345] on label "Destinataires" at bounding box center [613, 344] width 399 height 28
drag, startPoint x: 477, startPoint y: 336, endPoint x: 500, endPoint y: 353, distance: 28.6
click at [478, 336] on label "Destinataires" at bounding box center [613, 344] width 399 height 28
click at [556, 383] on input "search" at bounding box center [681, 387] width 286 height 24
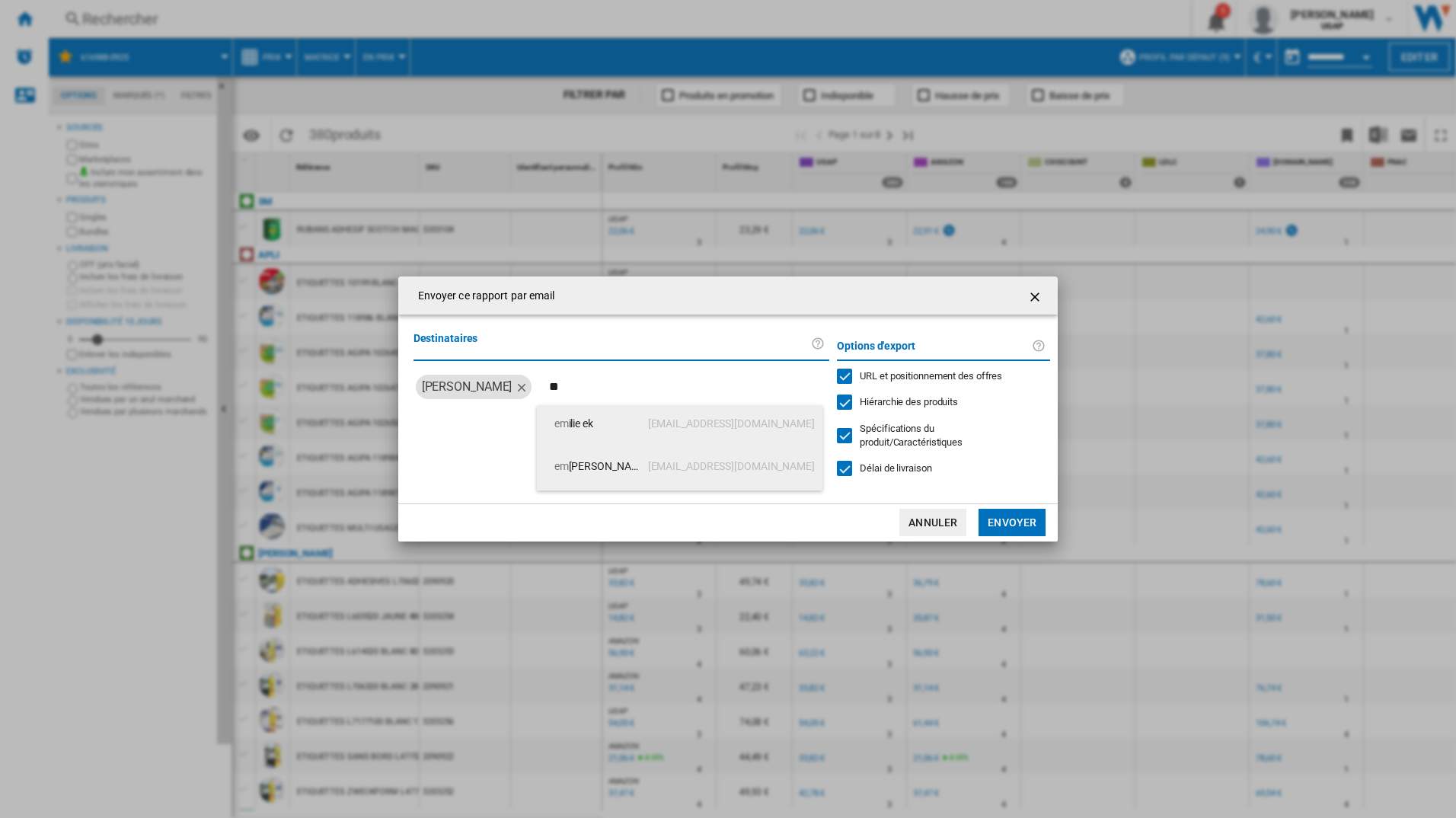
type input "**"
click at [643, 469] on span "em [PERSON_NAME]" at bounding box center [600, 465] width 91 height 37
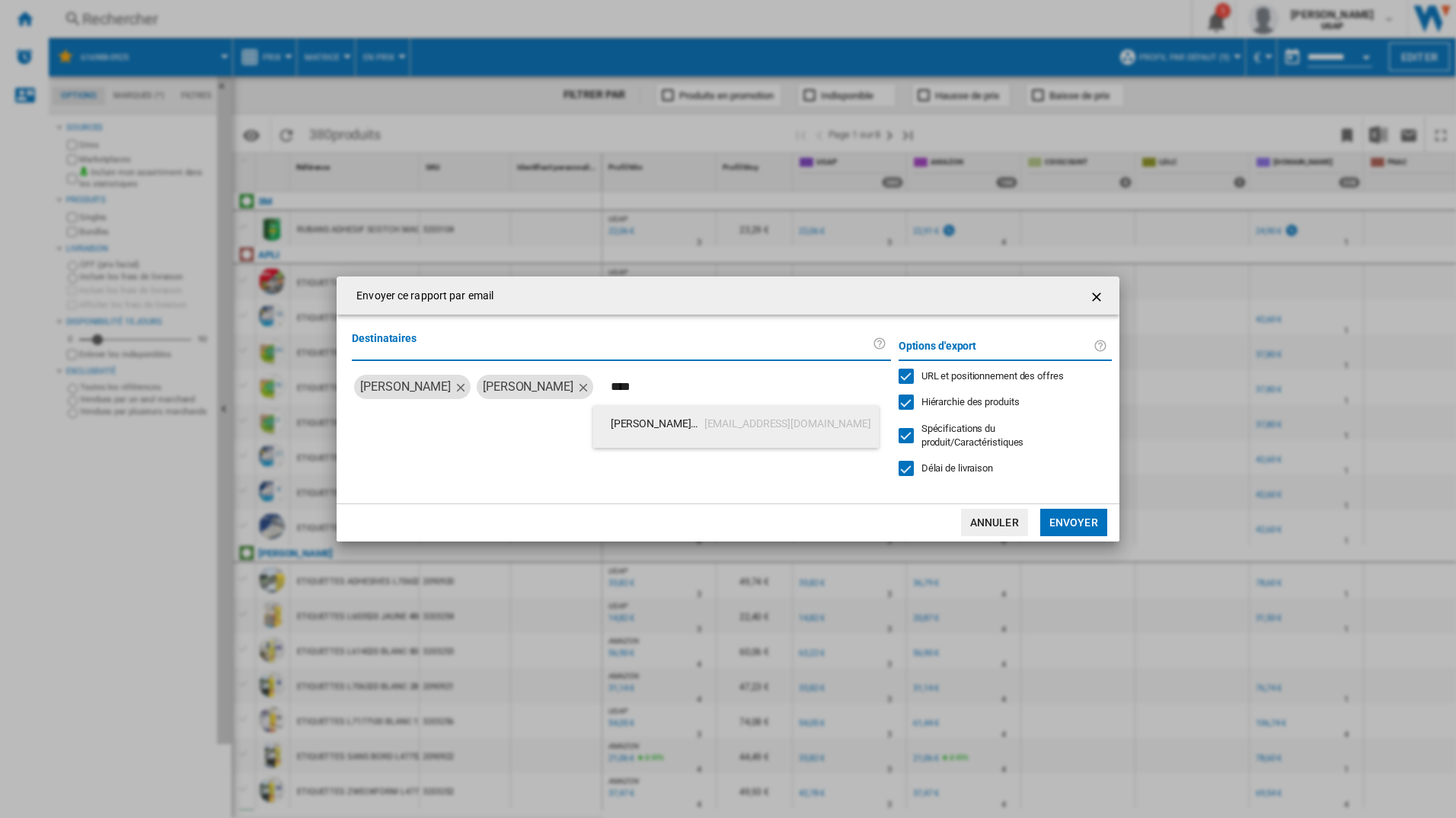
type input "****"
click at [674, 437] on span "[PERSON_NAME] nçon" at bounding box center [656, 423] width 91 height 37
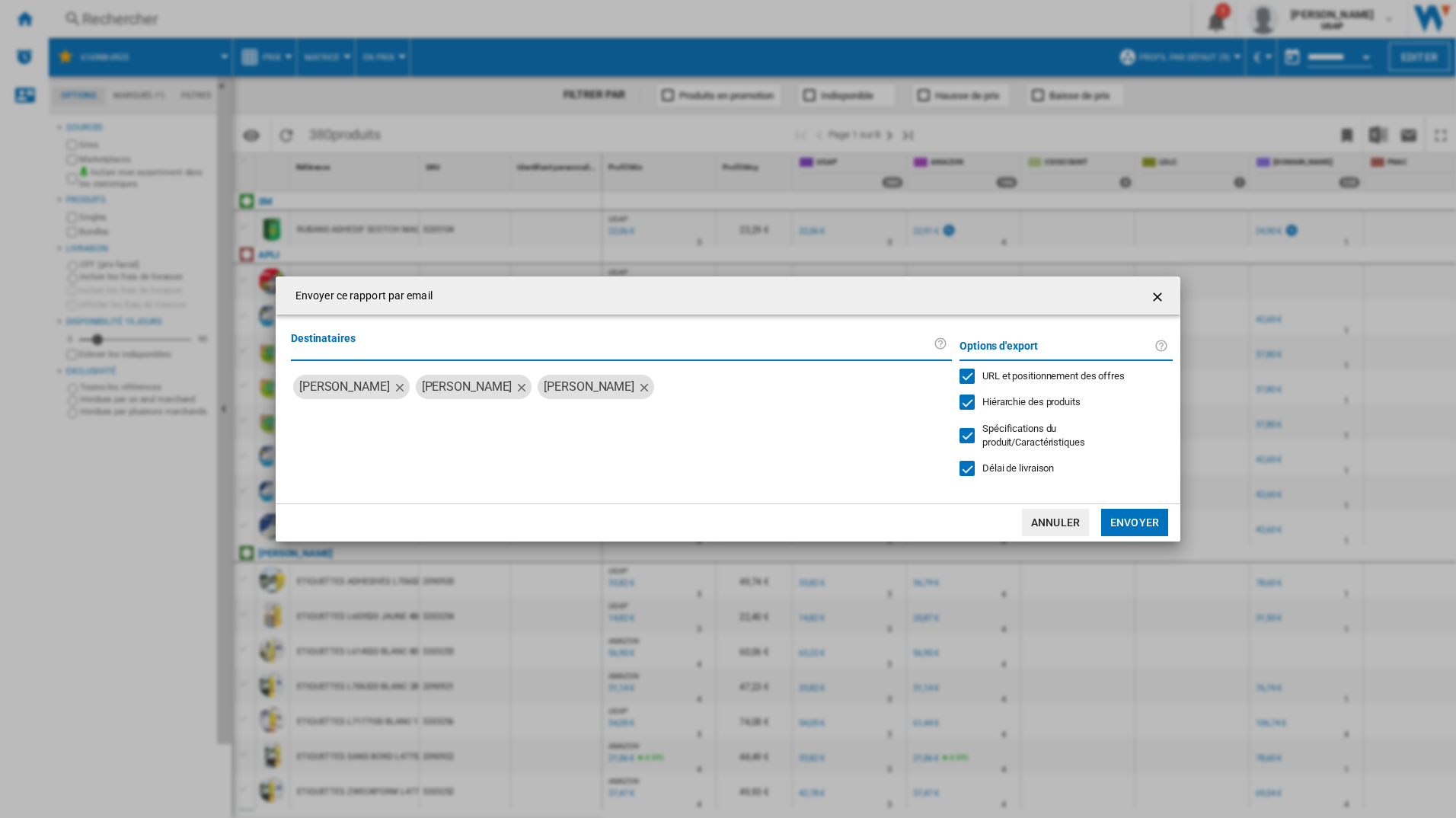
click at [1152, 520] on button "Envoyer" at bounding box center [1134, 521] width 67 height 27
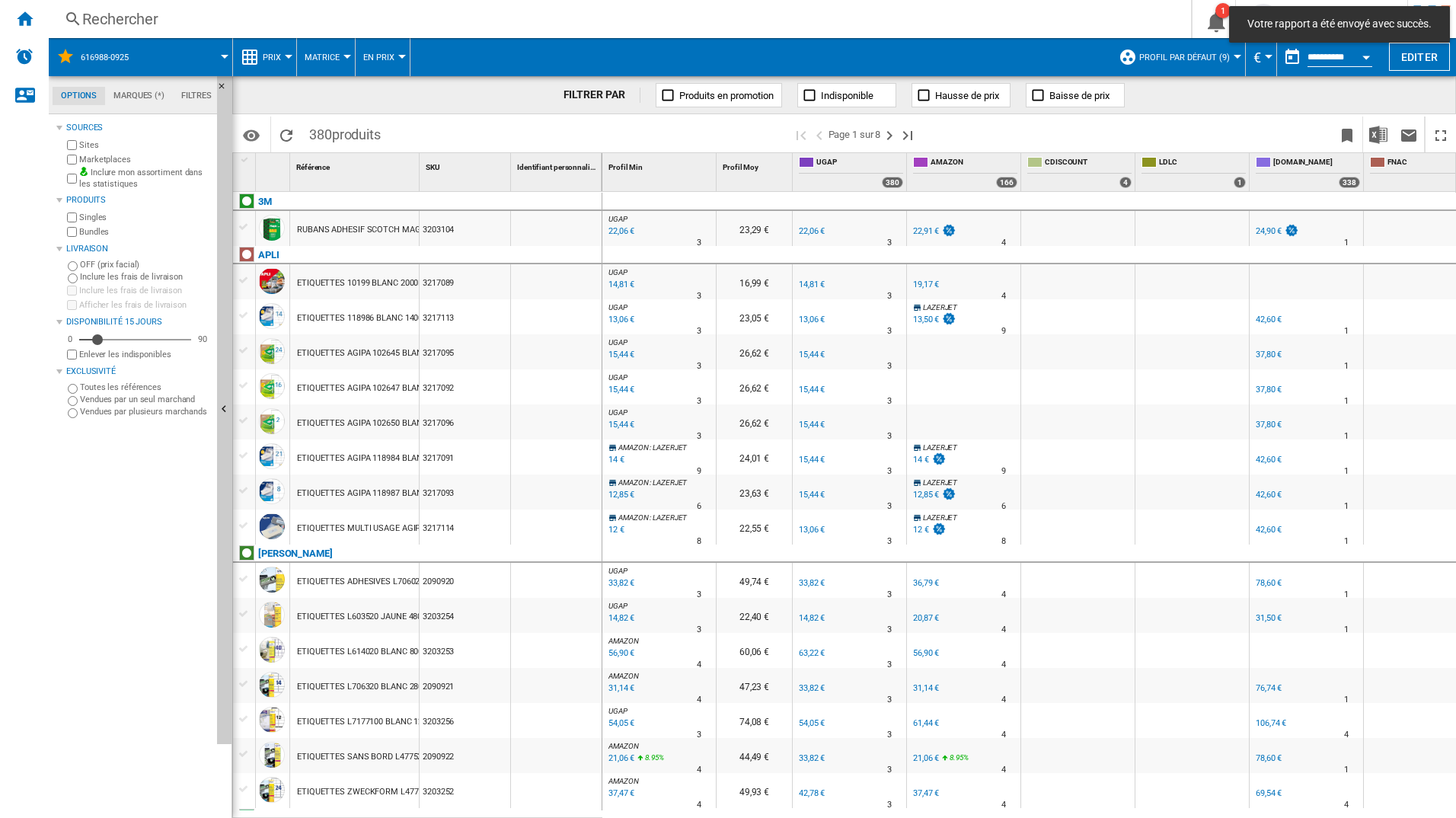
click at [1213, 57] on span "Profil par défaut (9)" at bounding box center [1184, 58] width 91 height 10
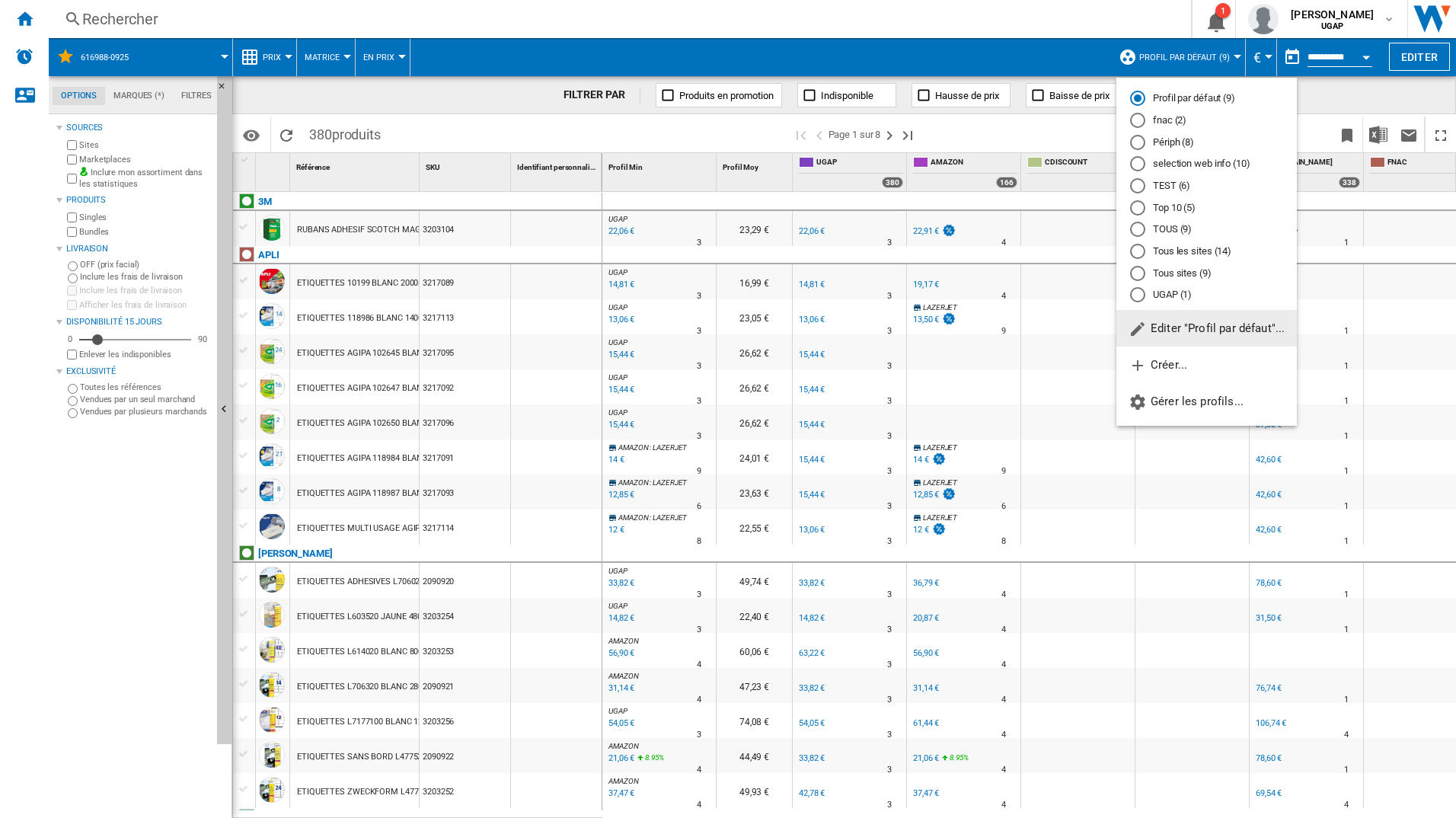
click at [1206, 250] on md-radio-button "Tous les sites (14)" at bounding box center [1206, 252] width 153 height 14
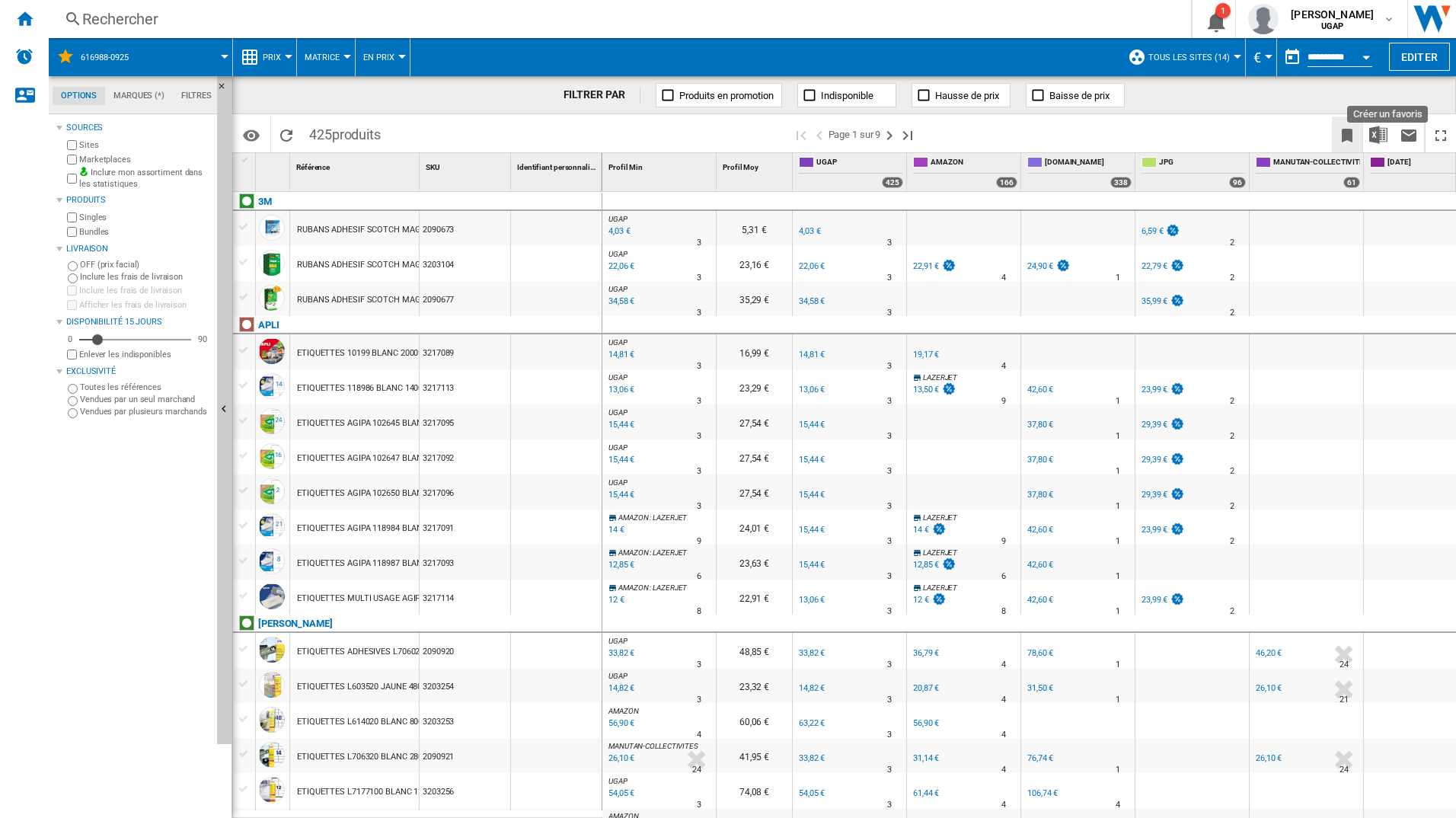
click at [1340, 136] on ng-md-icon "Créer un favoris" at bounding box center [1347, 136] width 18 height 18
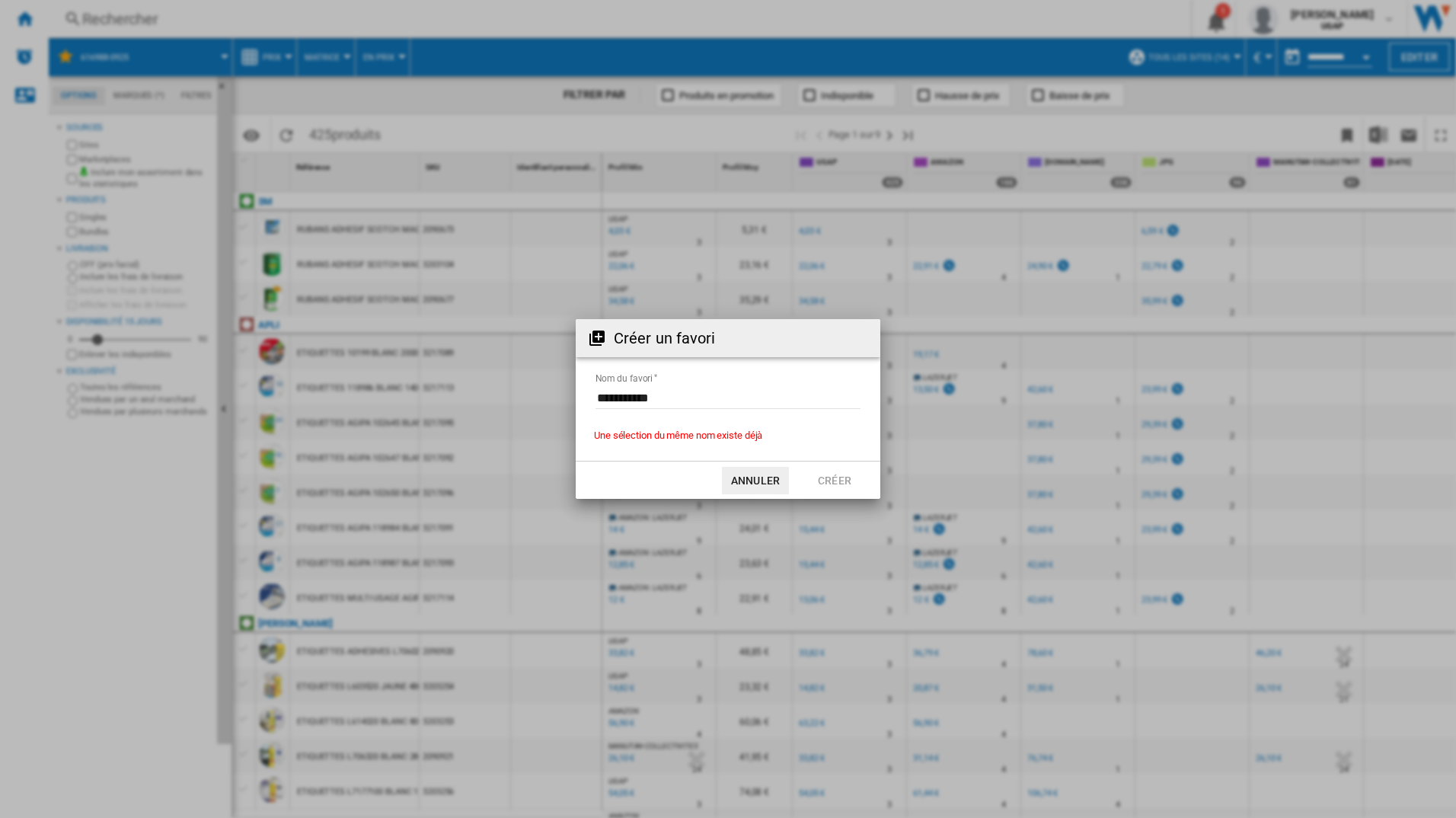
click at [763, 483] on button "Annuler" at bounding box center [755, 479] width 67 height 27
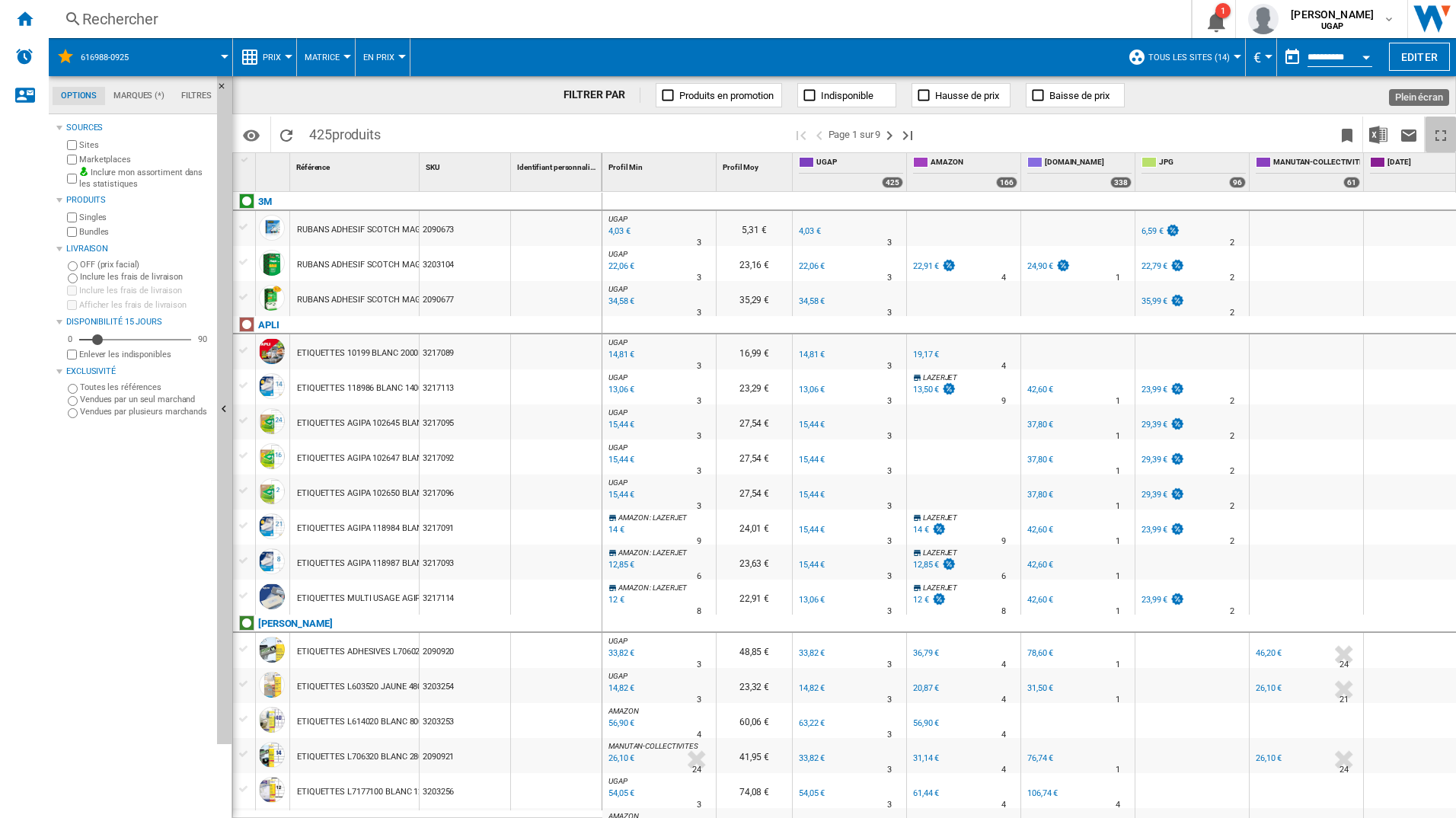
click at [1442, 138] on ng-md-icon "Plein écran" at bounding box center [1441, 136] width 18 height 18
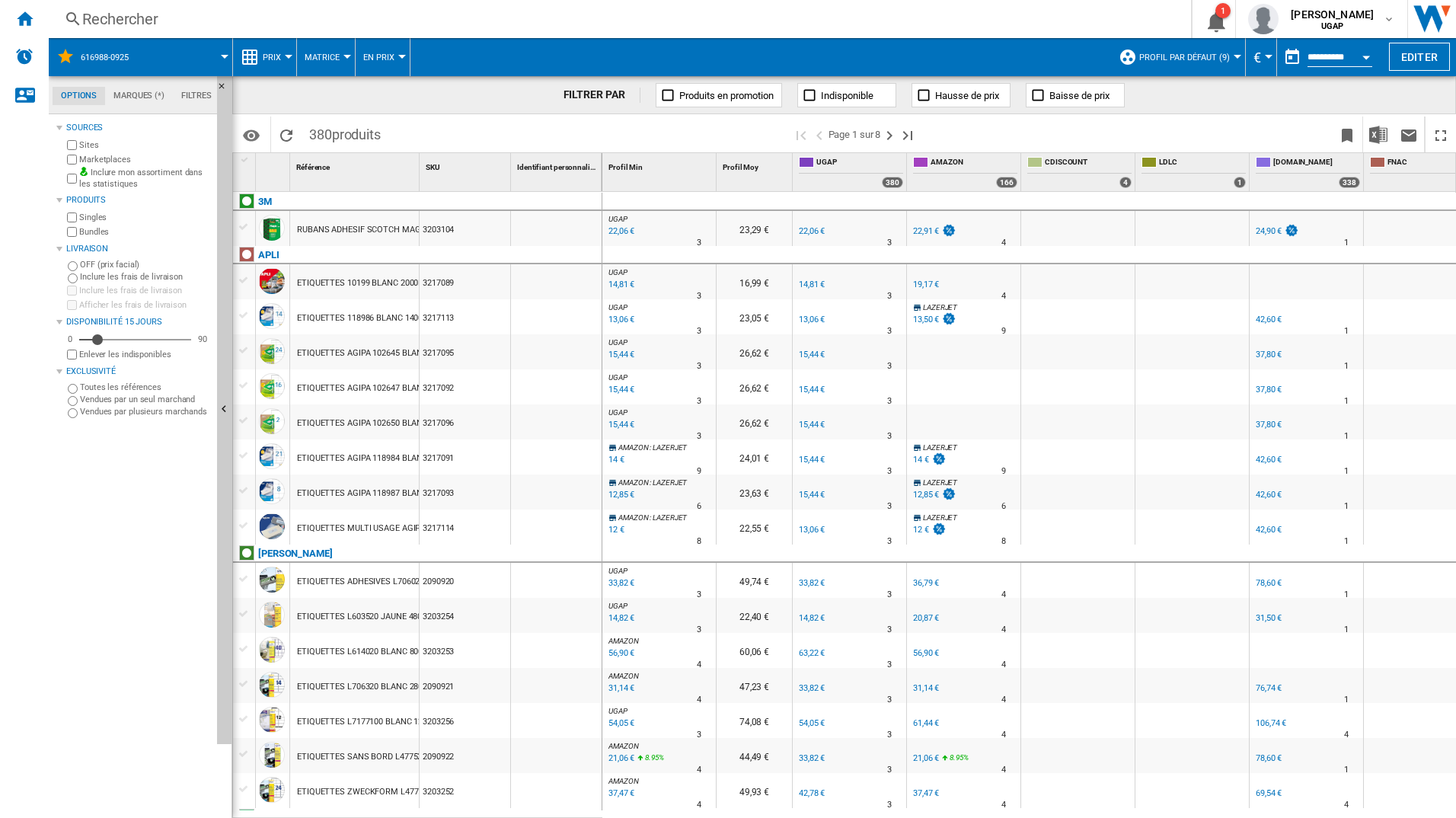
click at [1196, 56] on span "Profil par défaut (9)" at bounding box center [1184, 58] width 91 height 10
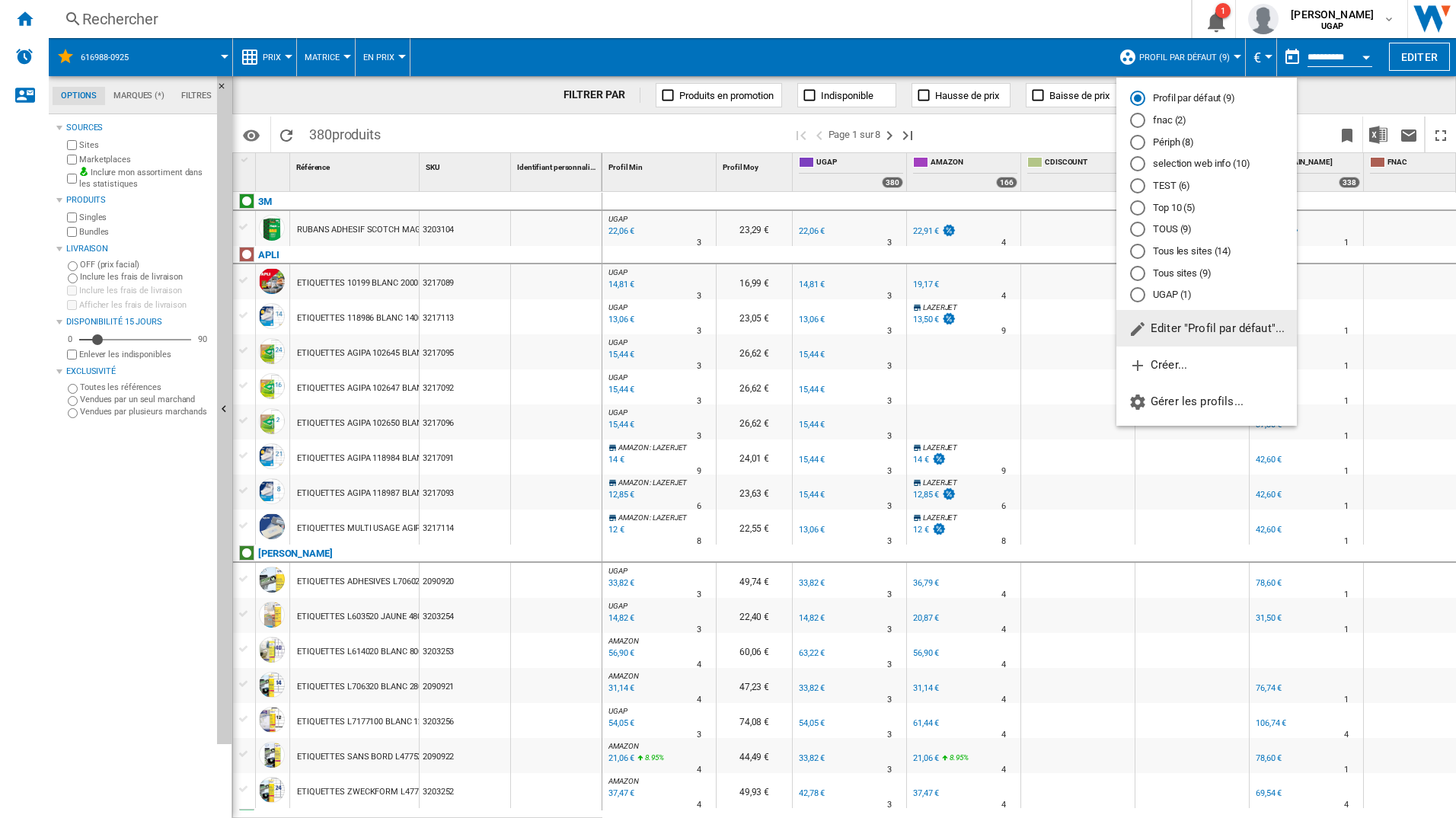
click at [1222, 256] on md-radio-button "Tous les sites (14)" at bounding box center [1206, 252] width 153 height 14
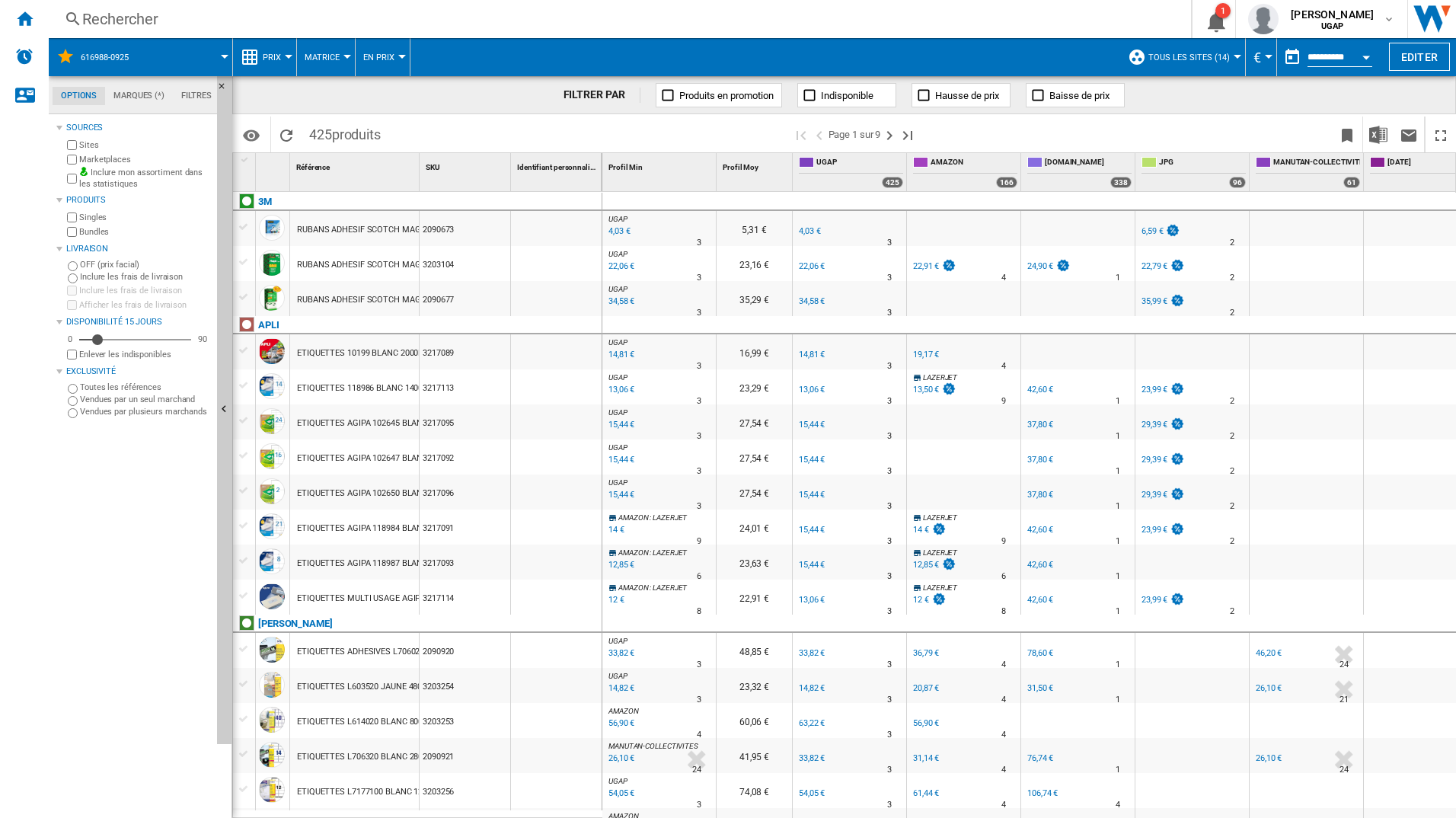
click at [1201, 56] on span "Tous les sites (14)" at bounding box center [1189, 58] width 82 height 10
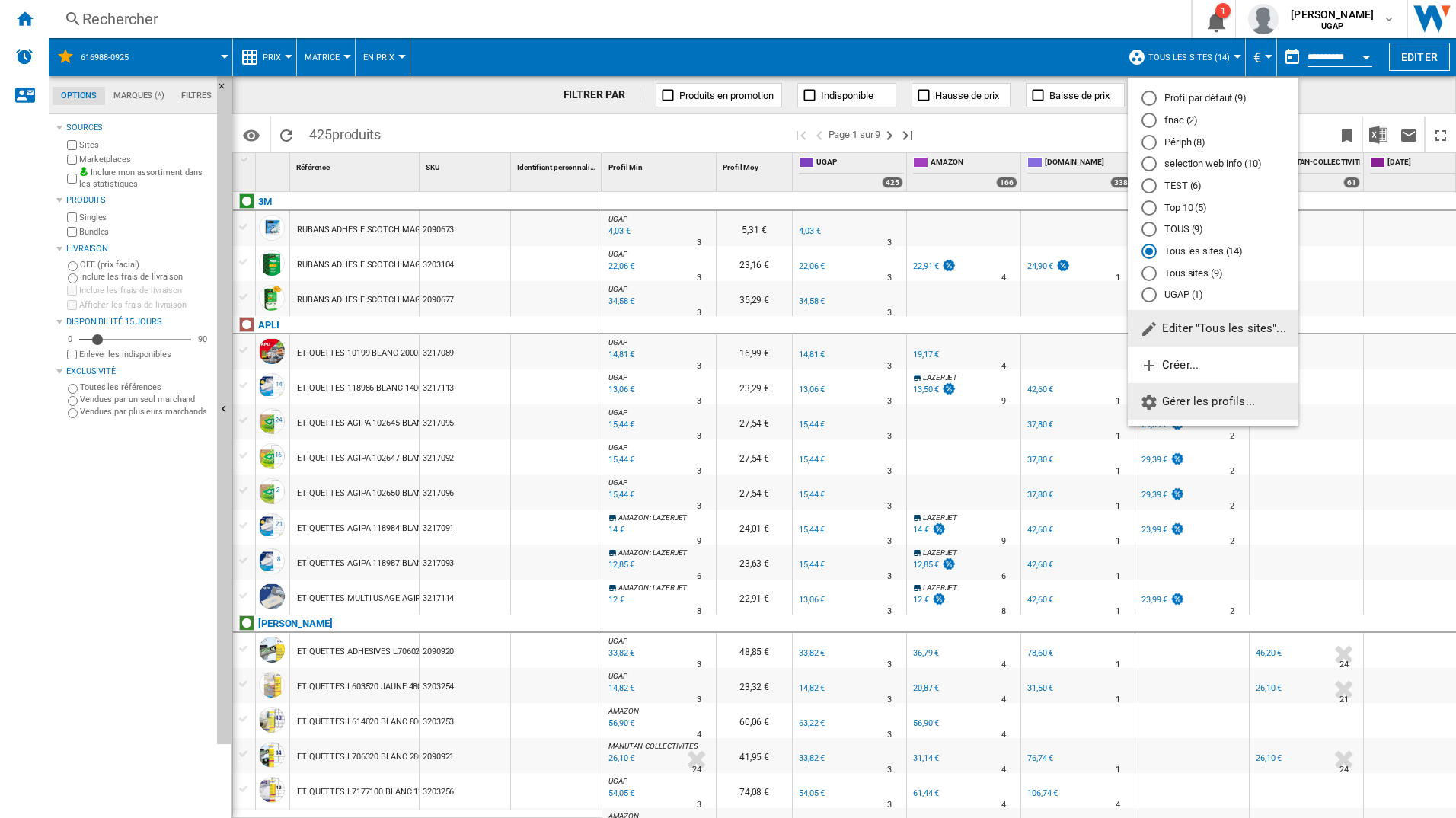
click at [1213, 400] on span "Gérer les profils..." at bounding box center [1197, 402] width 115 height 14
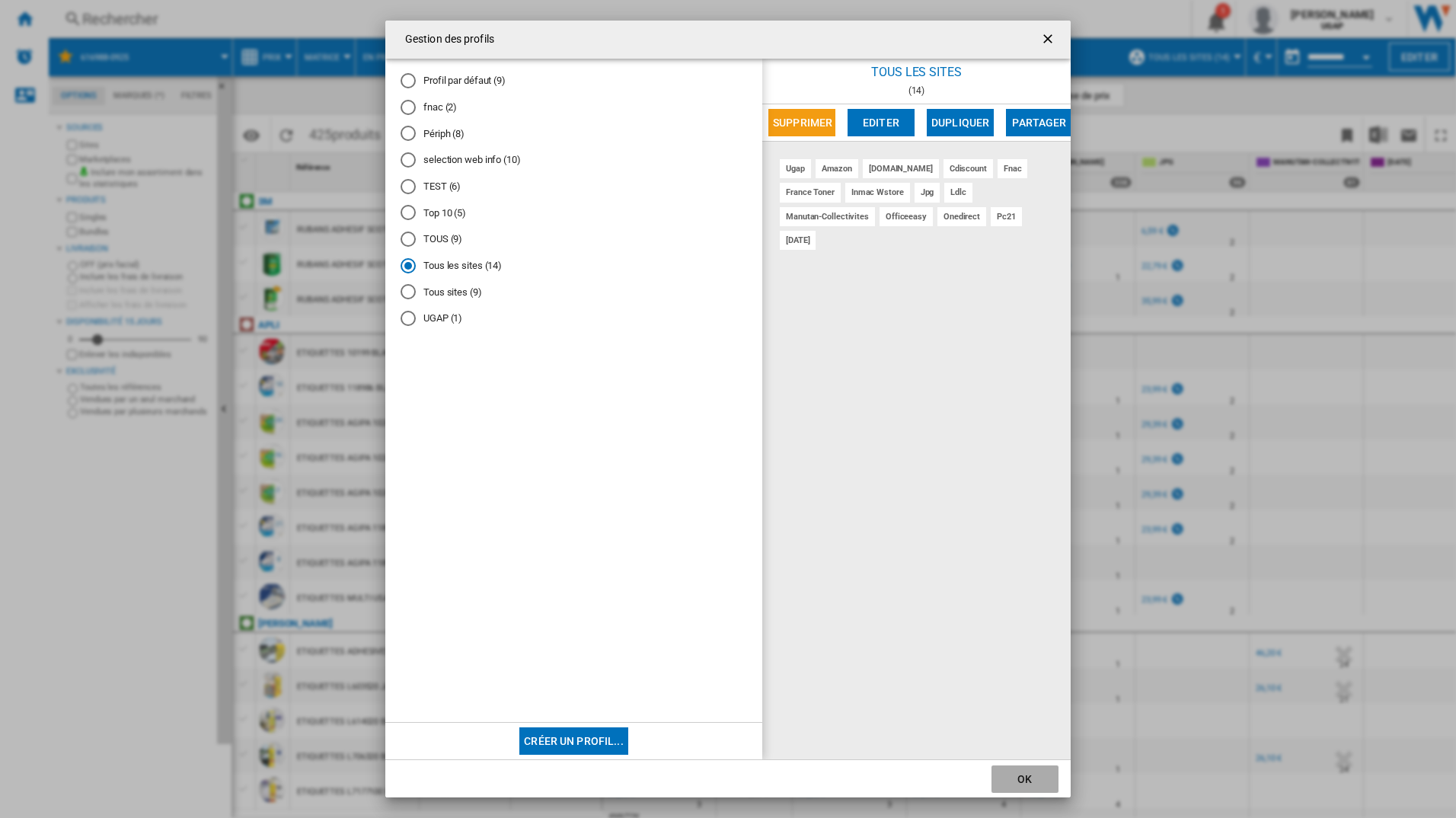
click at [1038, 778] on button "OK" at bounding box center [1024, 778] width 67 height 27
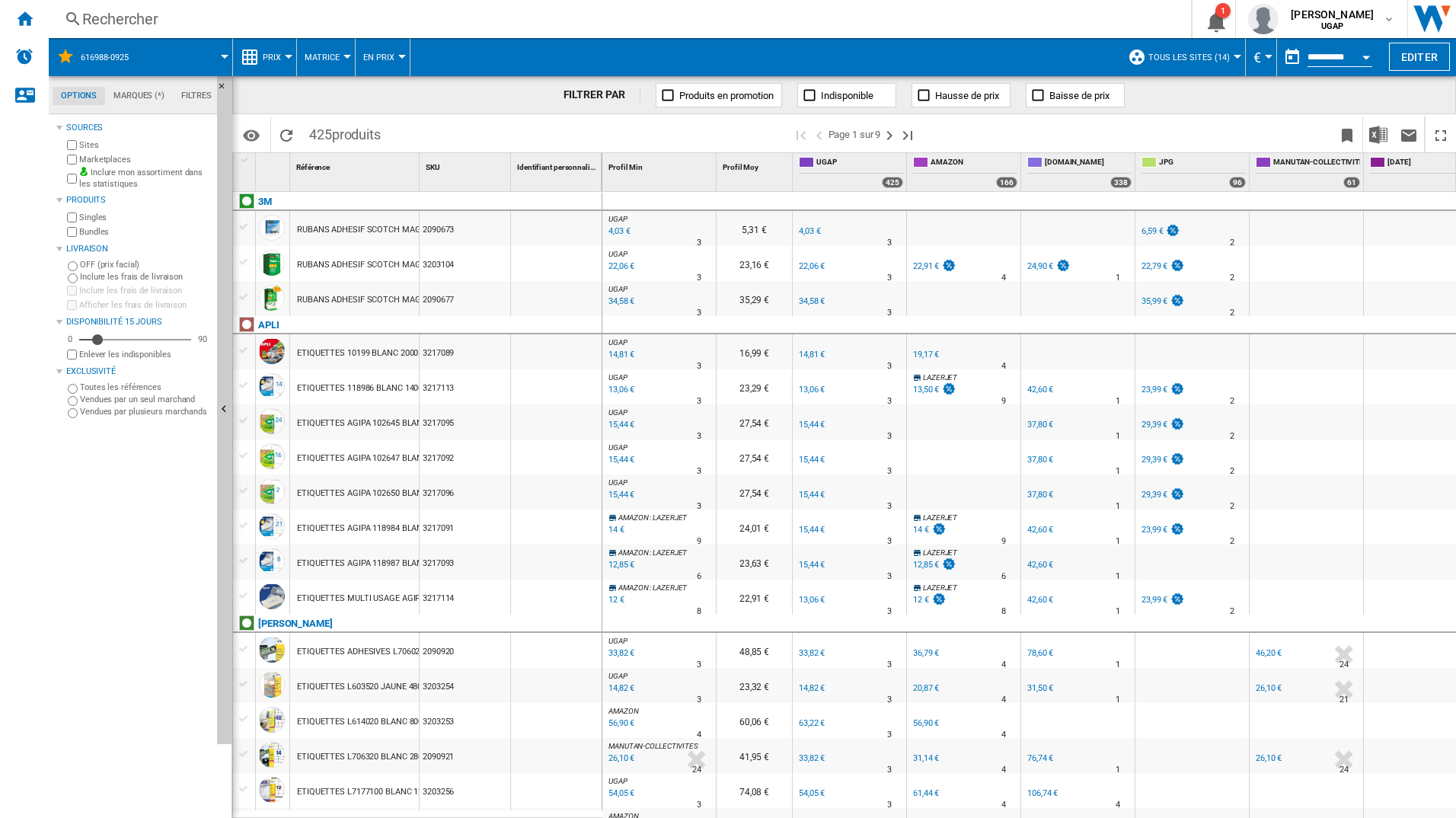
click at [1206, 68] on button "Tous les sites (14)" at bounding box center [1192, 57] width 89 height 38
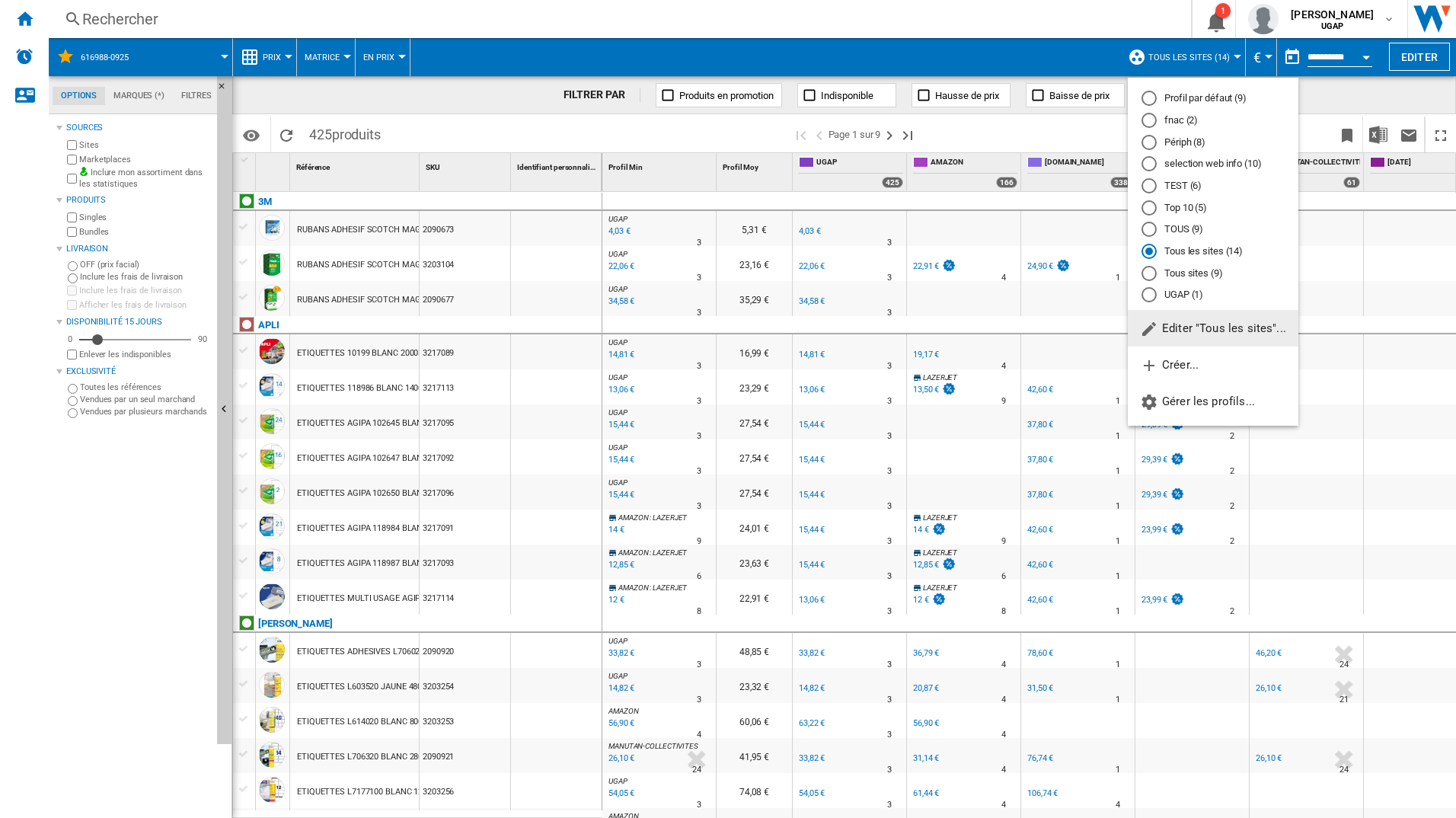
click at [1357, 94] on md-backdrop at bounding box center [728, 409] width 1456 height 818
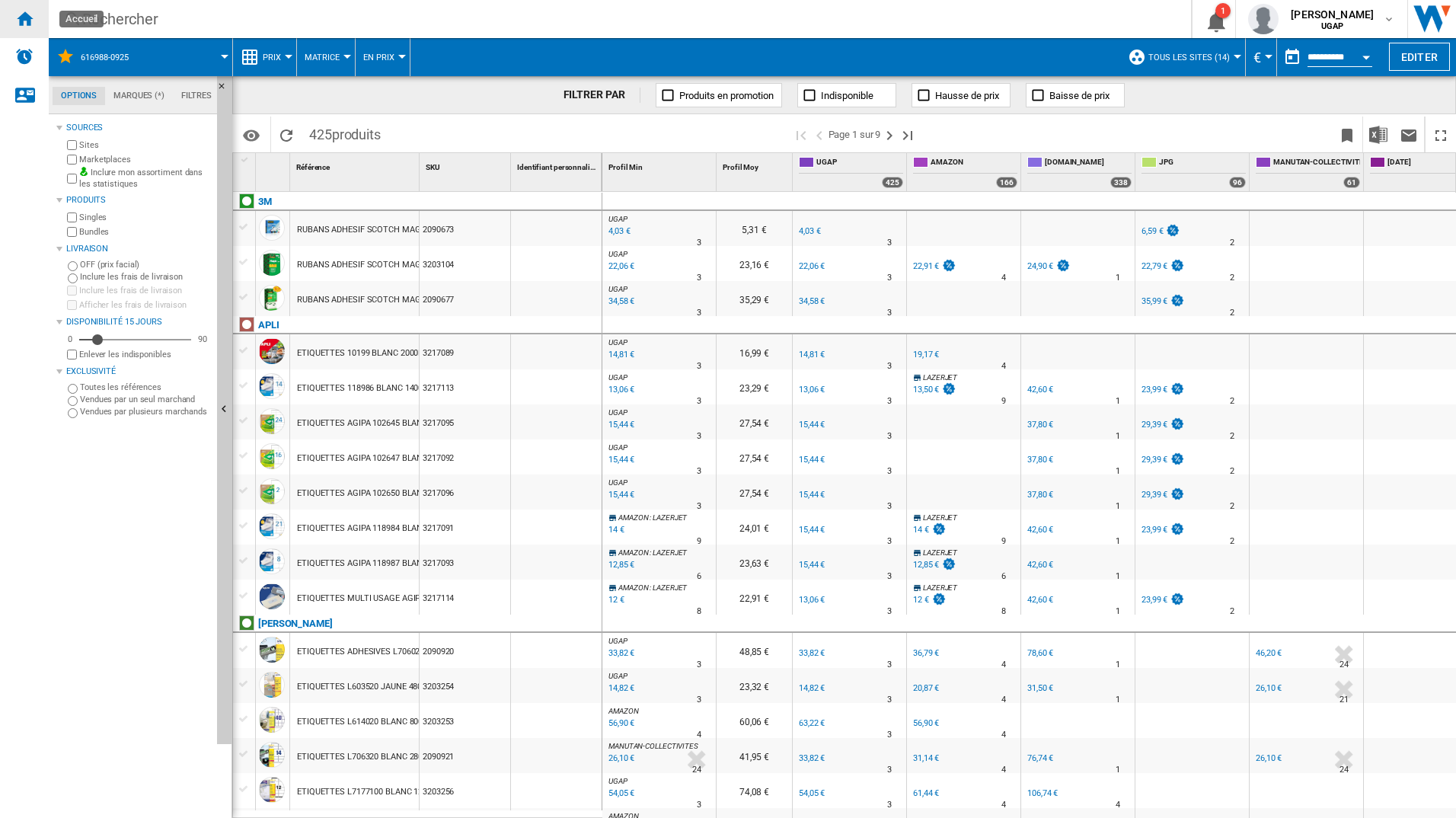
click at [25, 18] on ng-md-icon "Accueil" at bounding box center [24, 18] width 18 height 18
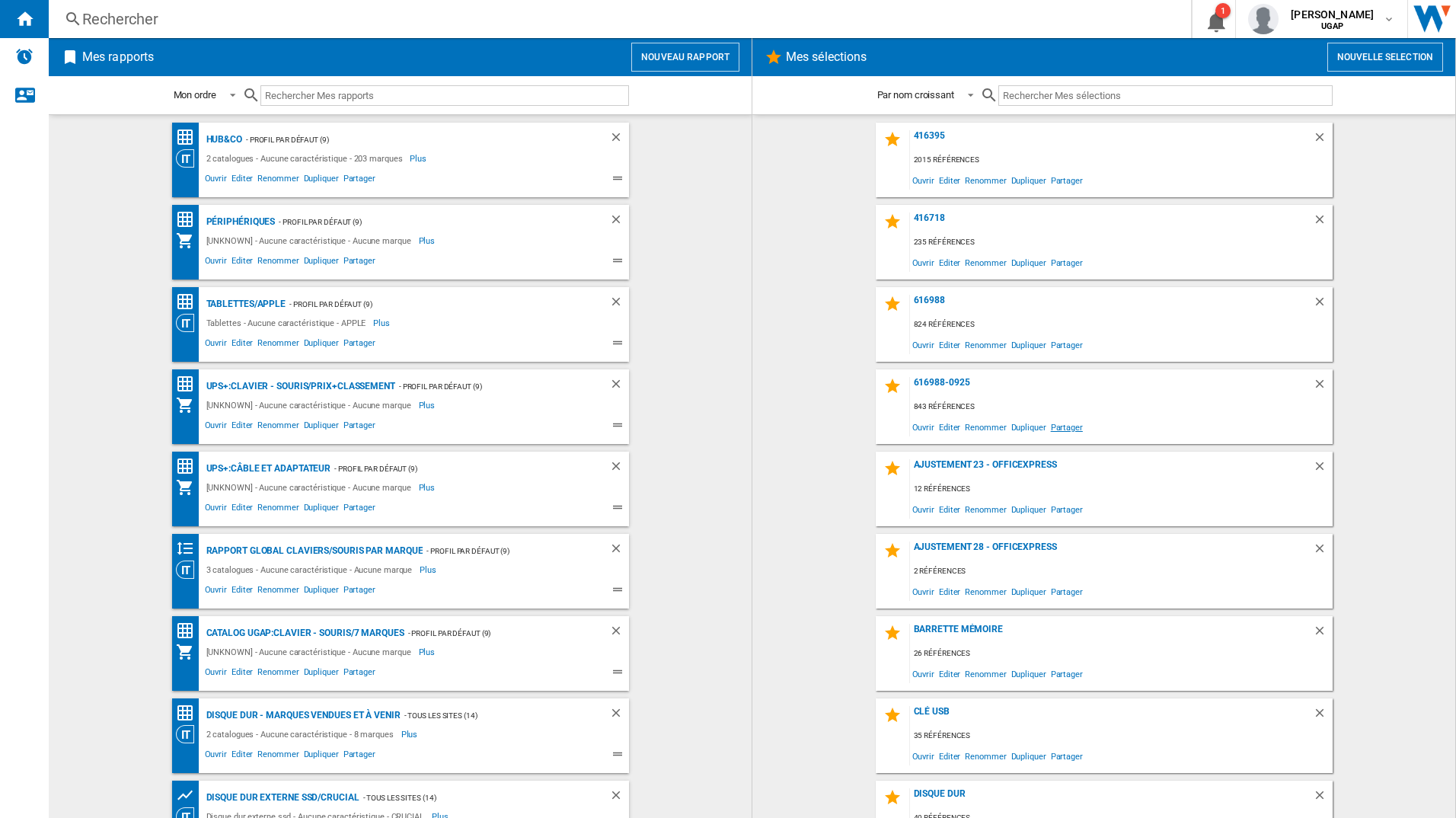
click at [1060, 427] on span "Partager" at bounding box center [1067, 426] width 37 height 21
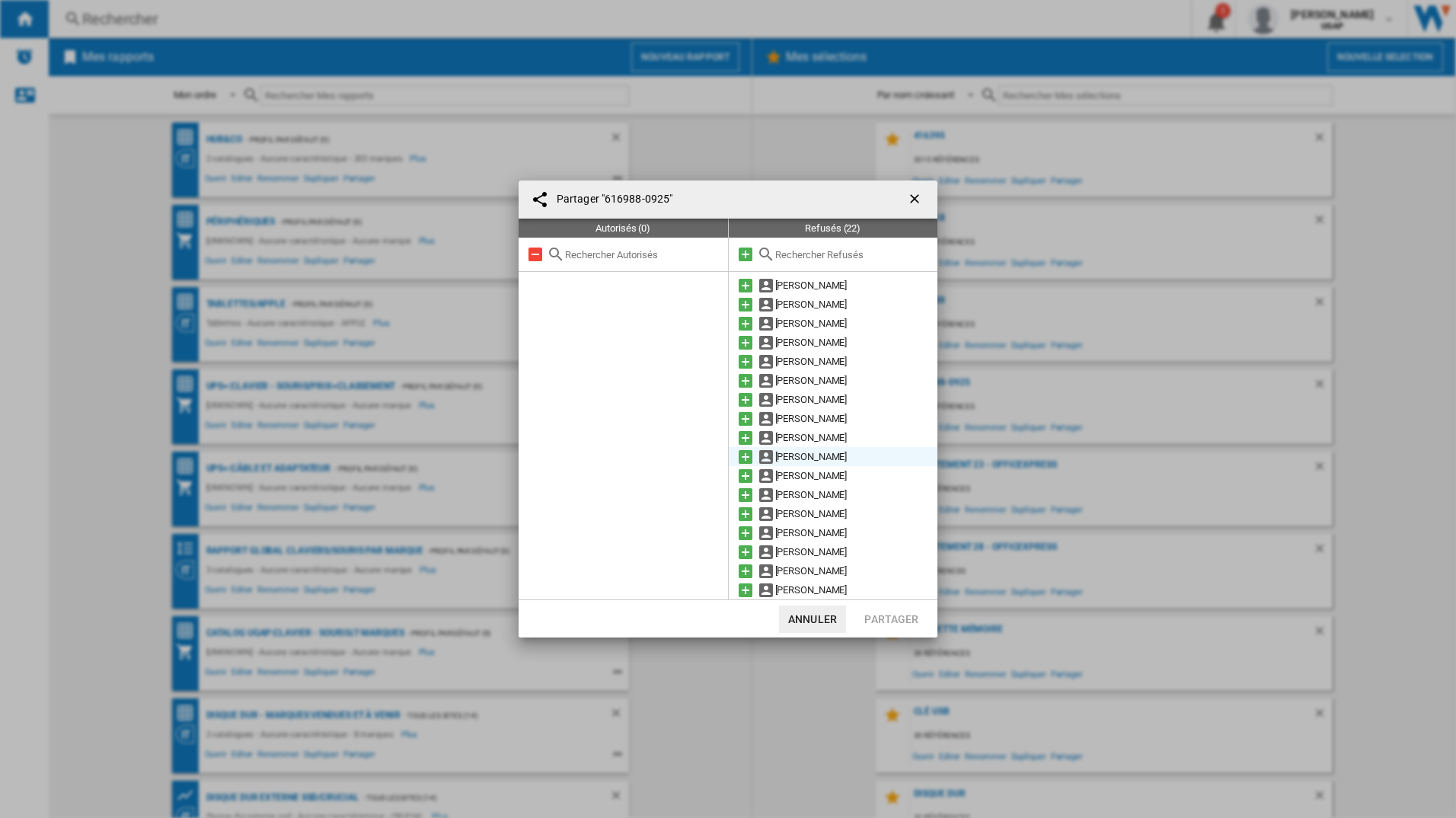
click at [746, 437] on md-icon at bounding box center [745, 437] width 18 height 18
click at [602, 255] on input "text" at bounding box center [644, 254] width 156 height 11
type input "b"
click at [747, 475] on md-icon at bounding box center [745, 475] width 18 height 18
click at [907, 618] on button "Partager" at bounding box center [891, 618] width 67 height 27
